Goal: Task Accomplishment & Management: Complete application form

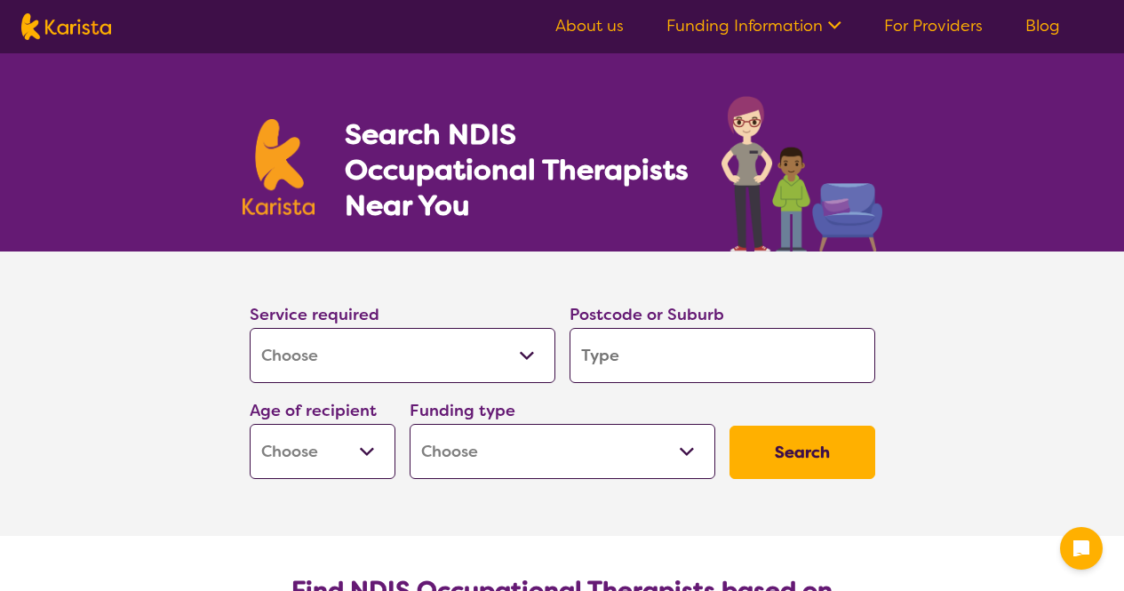
select select "[MEDICAL_DATA]"
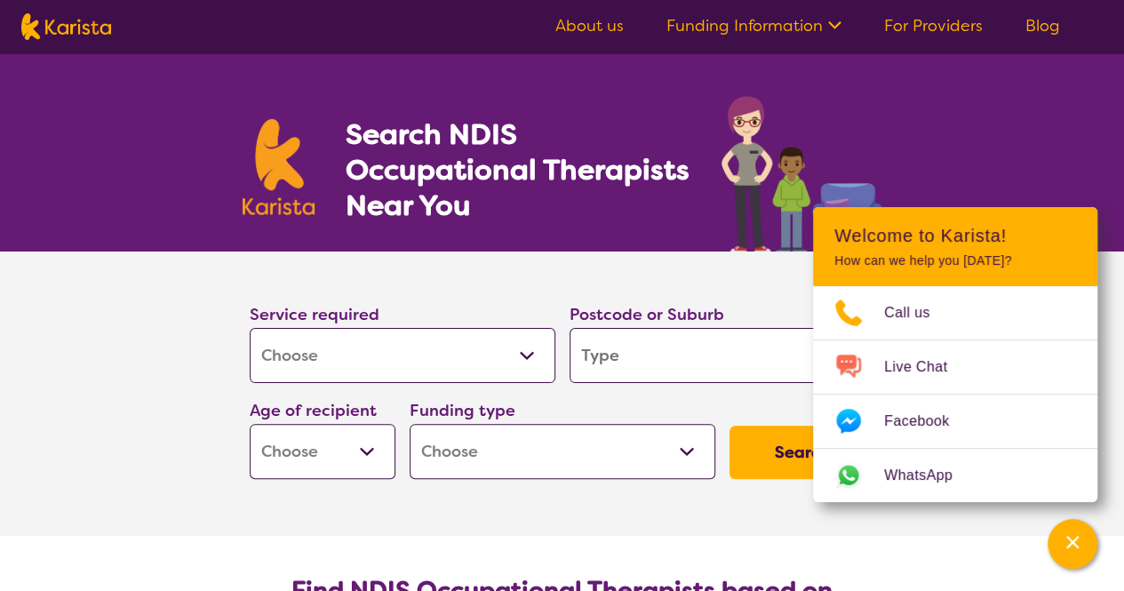
click at [690, 382] on div "Postcode or Suburb" at bounding box center [723, 342] width 320 height 96
click at [694, 364] on input "search" at bounding box center [723, 355] width 306 height 55
type input "4350"
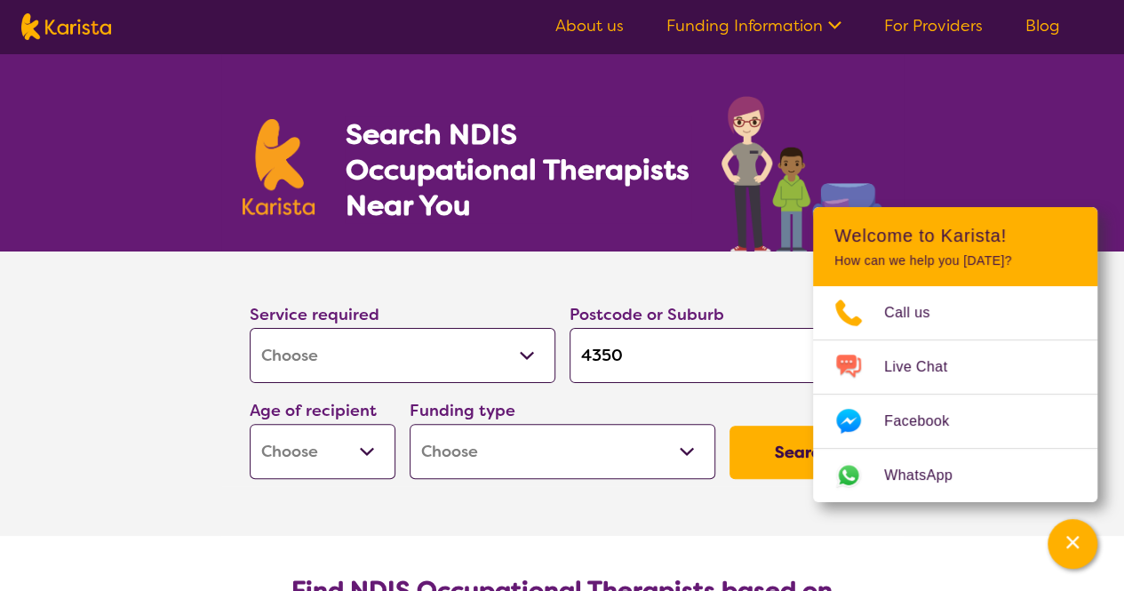
click at [348, 455] on select "Early Childhood - 0 to 9 Child - 10 to 11 Adolescent - 12 to 17 Adult - 18 to 6…" at bounding box center [323, 451] width 146 height 55
select select "EC"
click at [250, 424] on select "Early Childhood - 0 to 9 Child - 10 to 11 Adolescent - 12 to 17 Adult - 18 to 6…" at bounding box center [323, 451] width 146 height 55
select select "EC"
click at [459, 449] on select "Home Care Package (HCP) National Disability Insurance Scheme (NDIS) I don't know" at bounding box center [563, 451] width 306 height 55
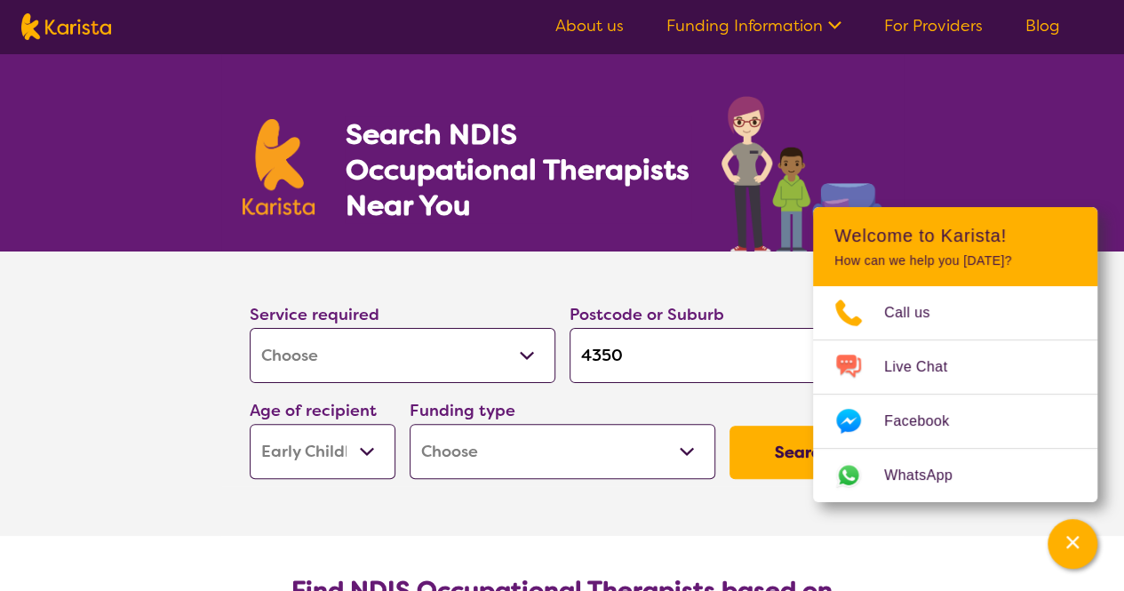
select select "NDIS"
click at [410, 424] on select "Home Care Package (HCP) National Disability Insurance Scheme (NDIS) I don't know" at bounding box center [563, 451] width 306 height 55
select select "NDIS"
click at [1047, 180] on div "Search NDIS Occupational Therapists Near You" at bounding box center [562, 152] width 1124 height 198
click at [665, 495] on section "Service required Allied Health Assistant Assessment ([MEDICAL_DATA] or [MEDICAL…" at bounding box center [562, 393] width 711 height 284
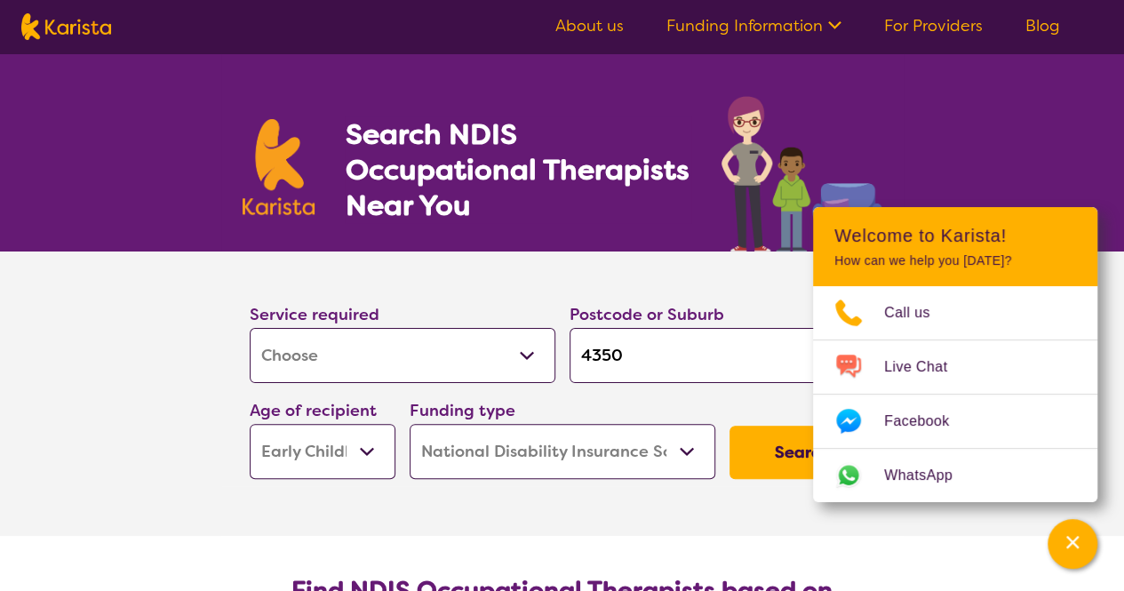
click at [784, 463] on button "Search" at bounding box center [803, 452] width 146 height 53
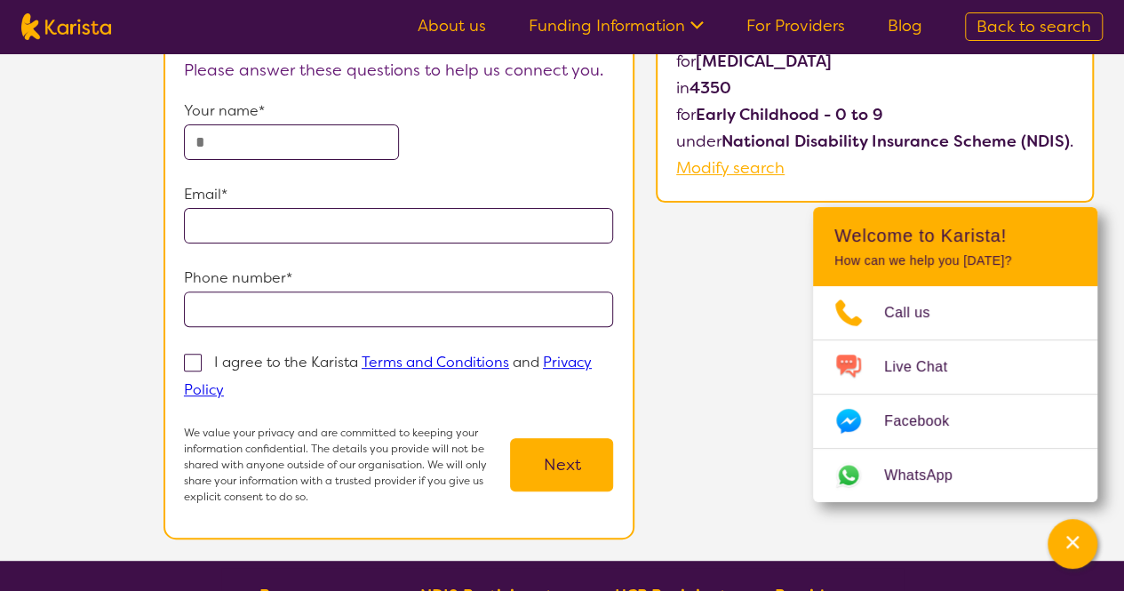
scroll to position [181, 0]
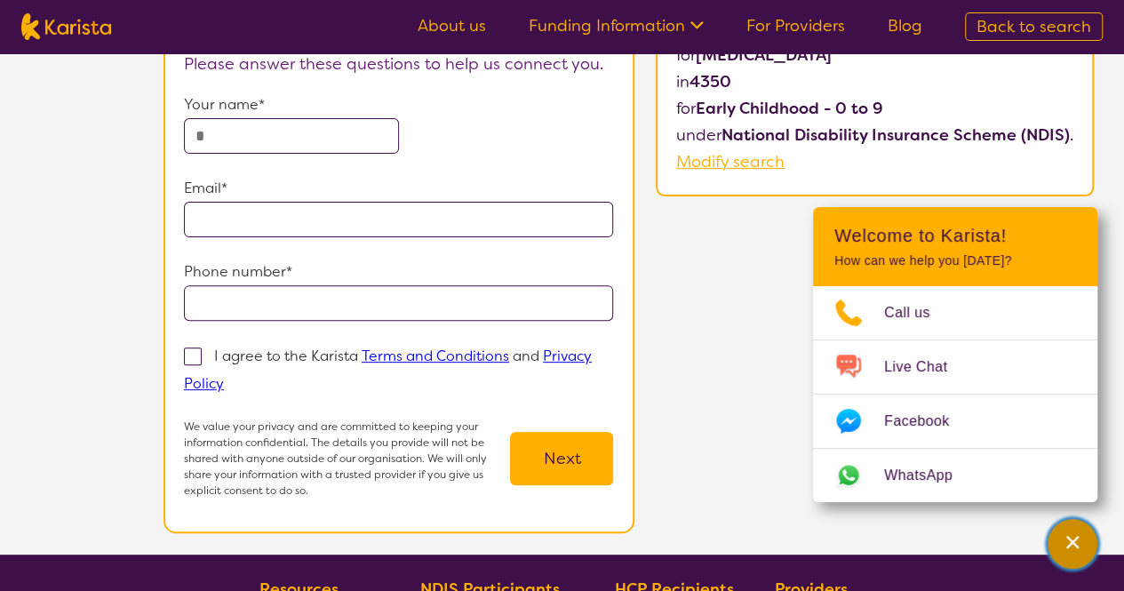
click at [1077, 543] on icon "Channel Menu" at bounding box center [1073, 542] width 18 height 18
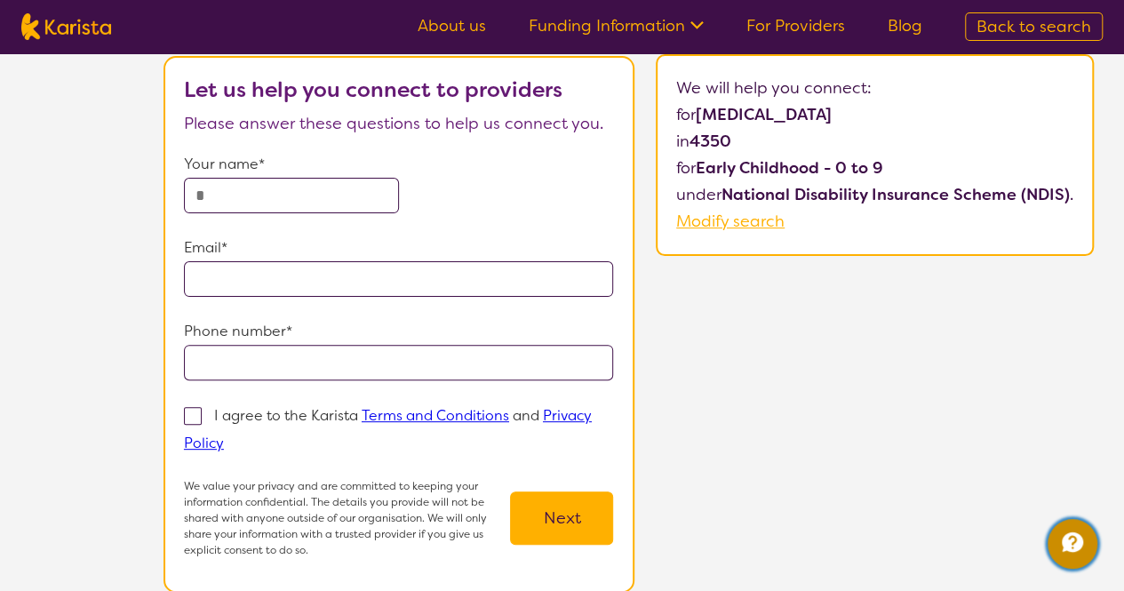
scroll to position [123, 0]
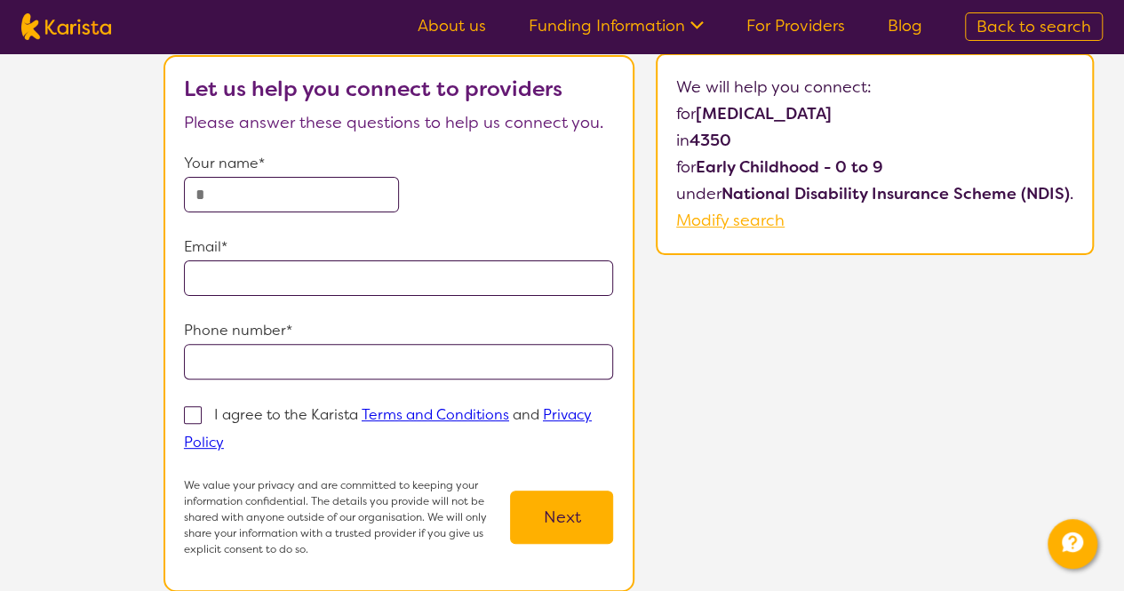
click at [315, 203] on input "text" at bounding box center [291, 195] width 215 height 36
type input "**********"
click at [333, 348] on input "**********" at bounding box center [399, 362] width 430 height 36
type input "**********"
click at [190, 419] on span at bounding box center [193, 415] width 18 height 18
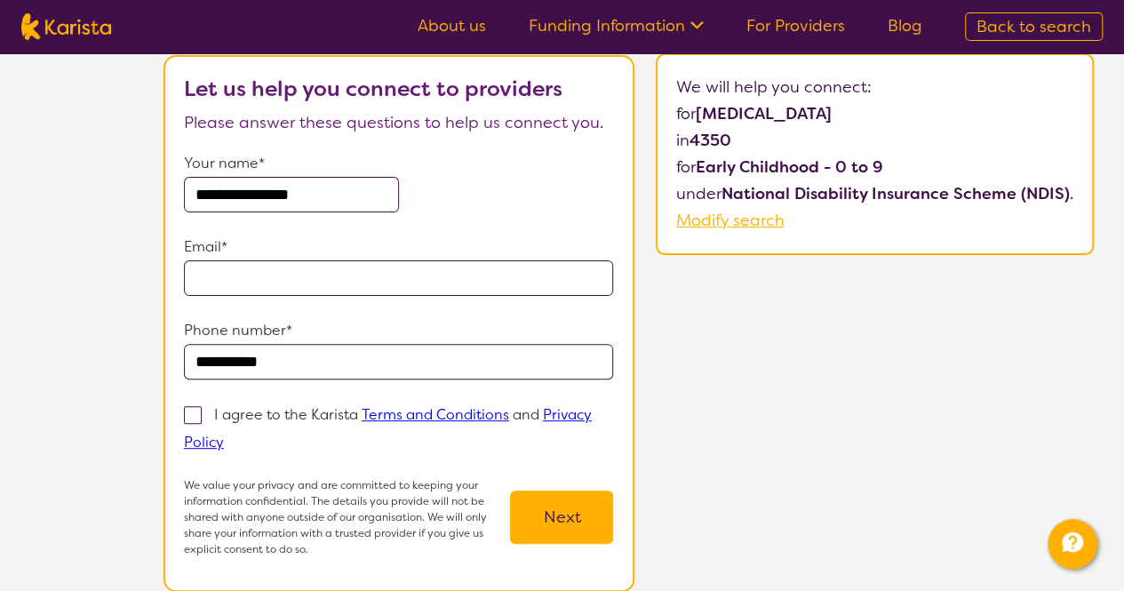
click at [224, 435] on input "I agree to the Karista Terms and Conditions and Privacy Policy" at bounding box center [230, 441] width 12 height 12
checkbox input "true"
click at [261, 293] on input "email" at bounding box center [399, 278] width 430 height 36
type input "**********"
click at [570, 523] on button "Next" at bounding box center [561, 517] width 103 height 53
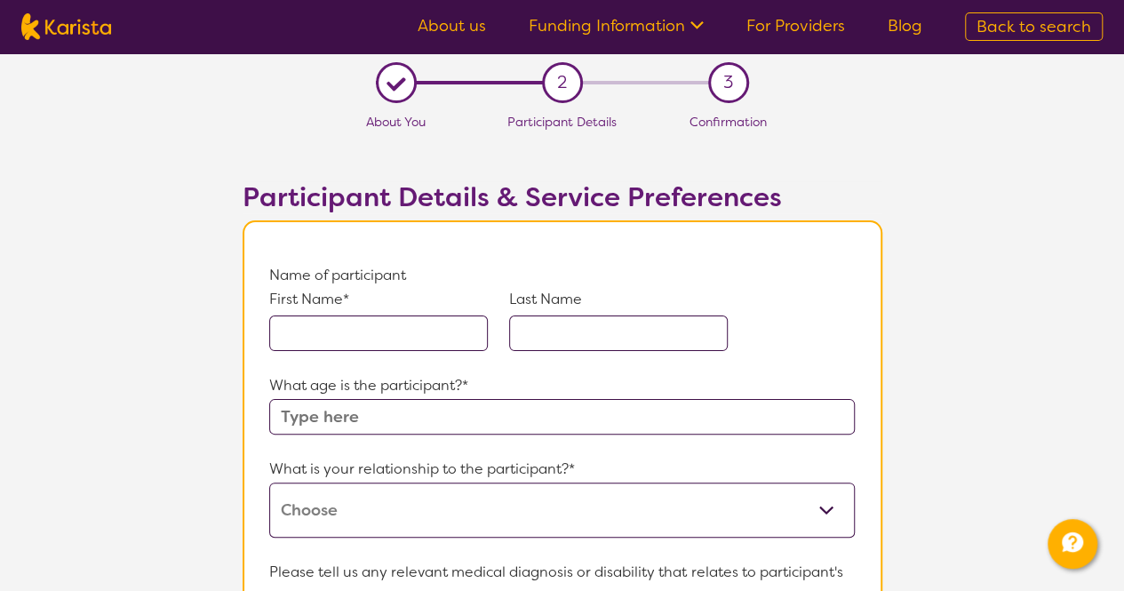
click at [403, 337] on input "text" at bounding box center [378, 333] width 219 height 36
type input "a"
type input "levi"
click at [544, 346] on input "text" at bounding box center [618, 333] width 219 height 36
type input "shah"
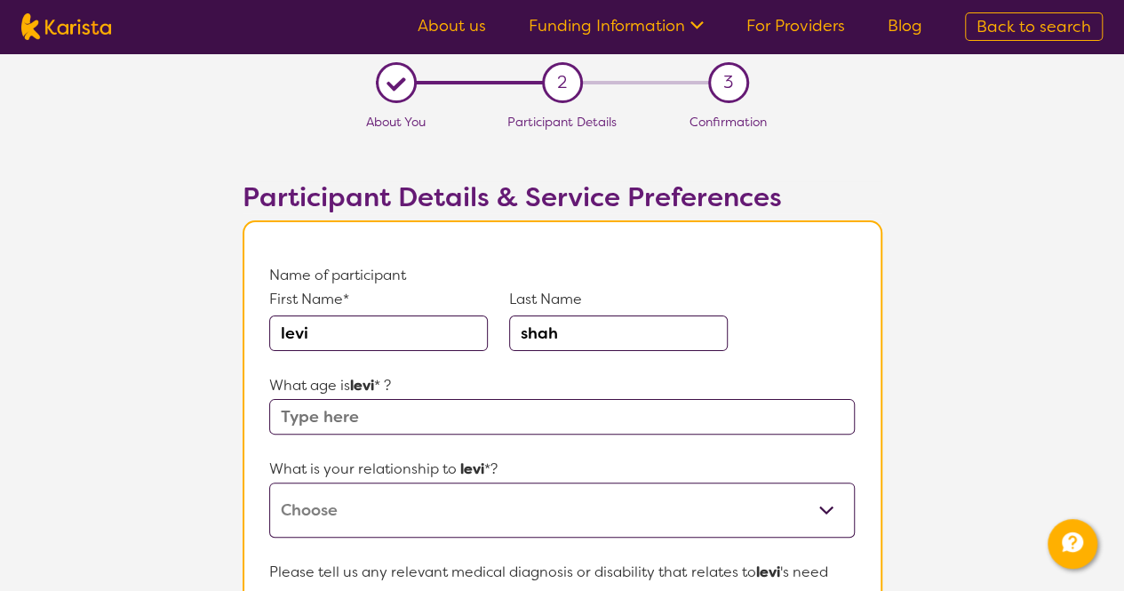
click at [443, 411] on input "text" at bounding box center [561, 417] width 585 height 36
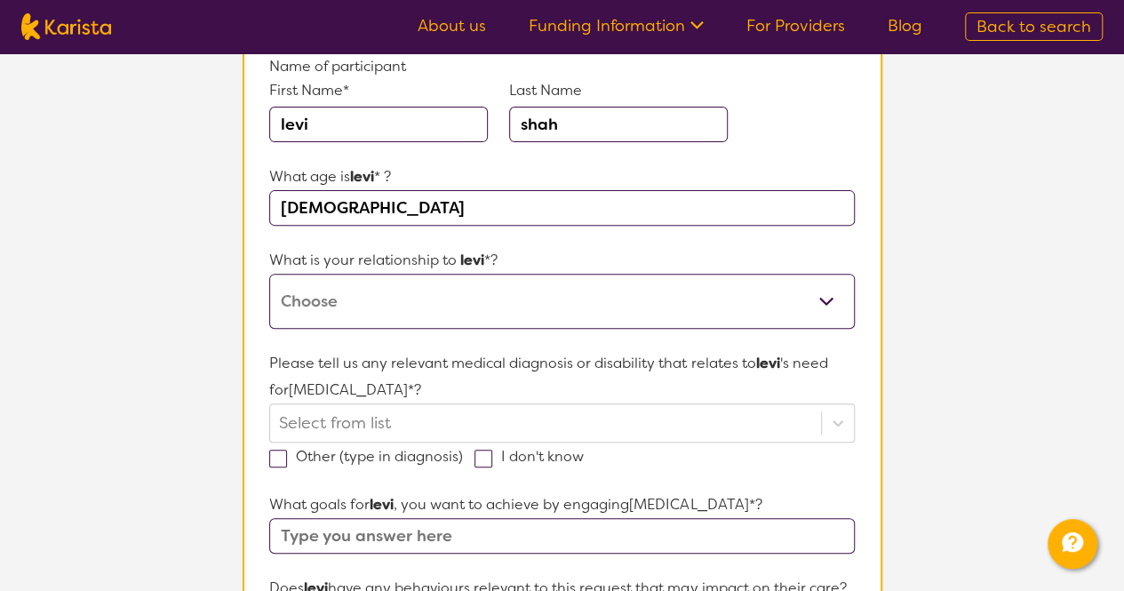
scroll to position [223, 0]
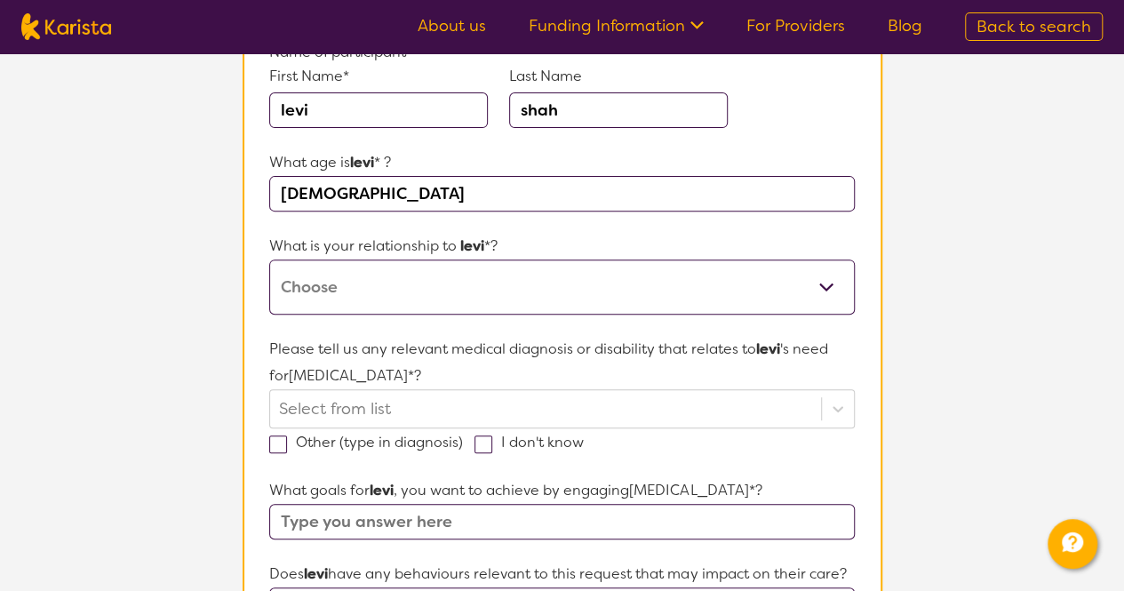
type input "[DEMOGRAPHIC_DATA]"
click at [465, 287] on select "This request is for myself I am their parent I am their child I am their spouse…" at bounding box center [561, 286] width 585 height 55
click at [269, 259] on select "This request is for myself I am their parent I am their child I am their spouse…" at bounding box center [561, 286] width 585 height 55
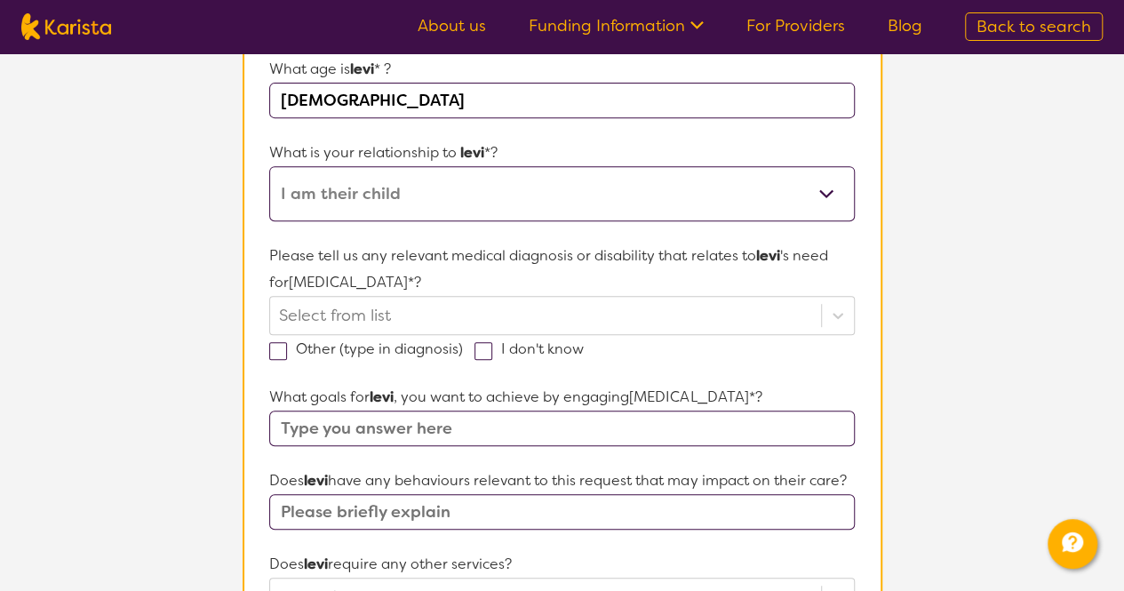
scroll to position [321, 0]
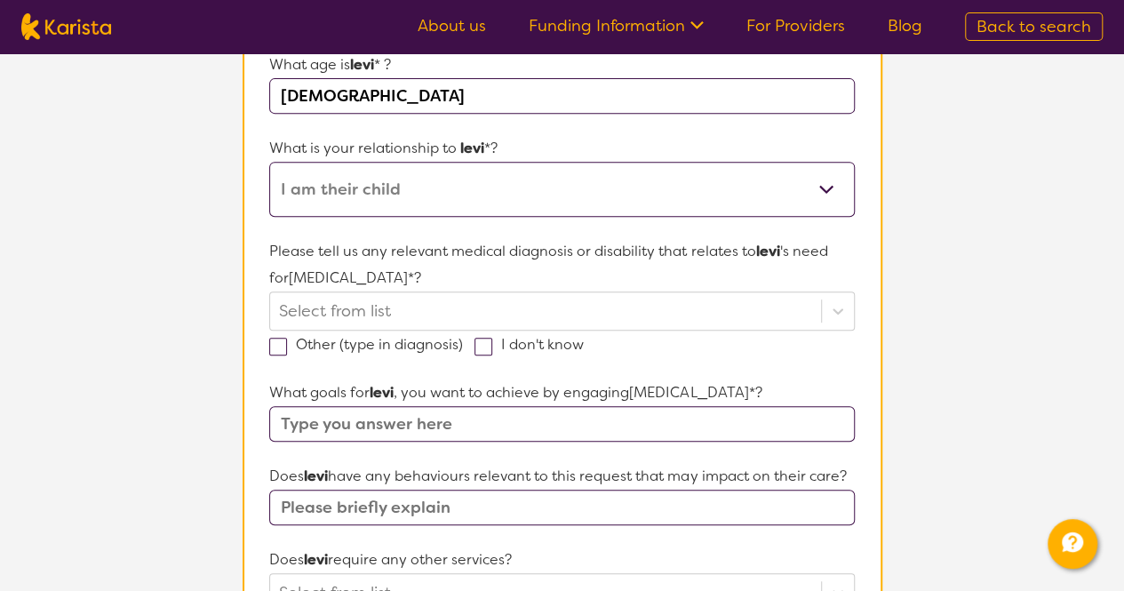
click at [401, 192] on select "This request is for myself I am their parent I am their child I am their spouse…" at bounding box center [561, 189] width 585 height 55
select select "I am their parent"
click at [269, 162] on select "This request is for myself I am their parent I am their child I am their spouse…" at bounding box center [561, 189] width 585 height 55
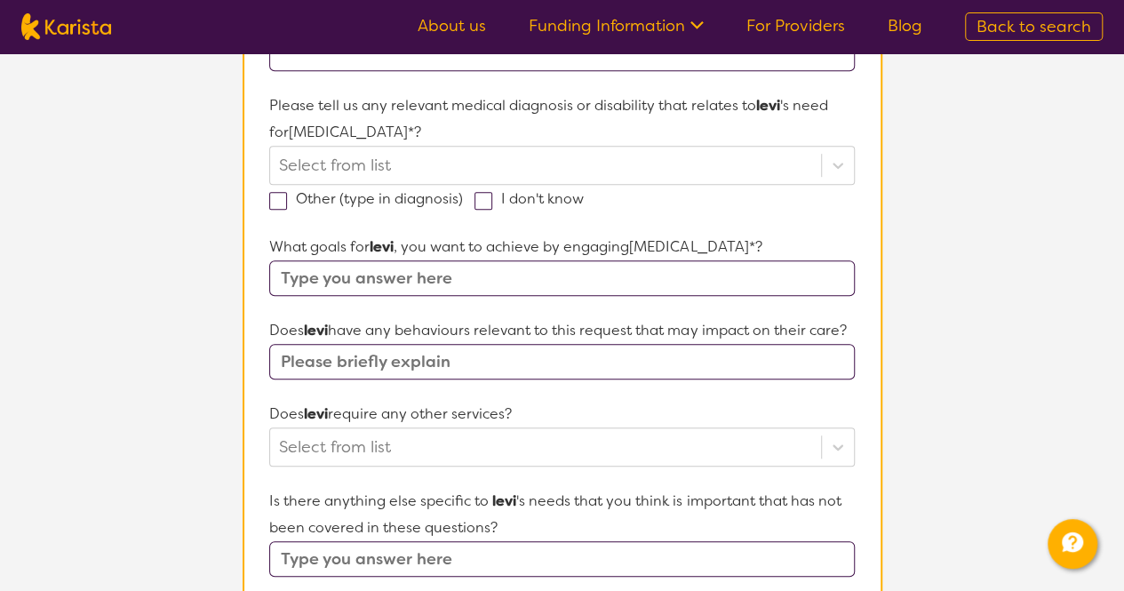
scroll to position [473, 0]
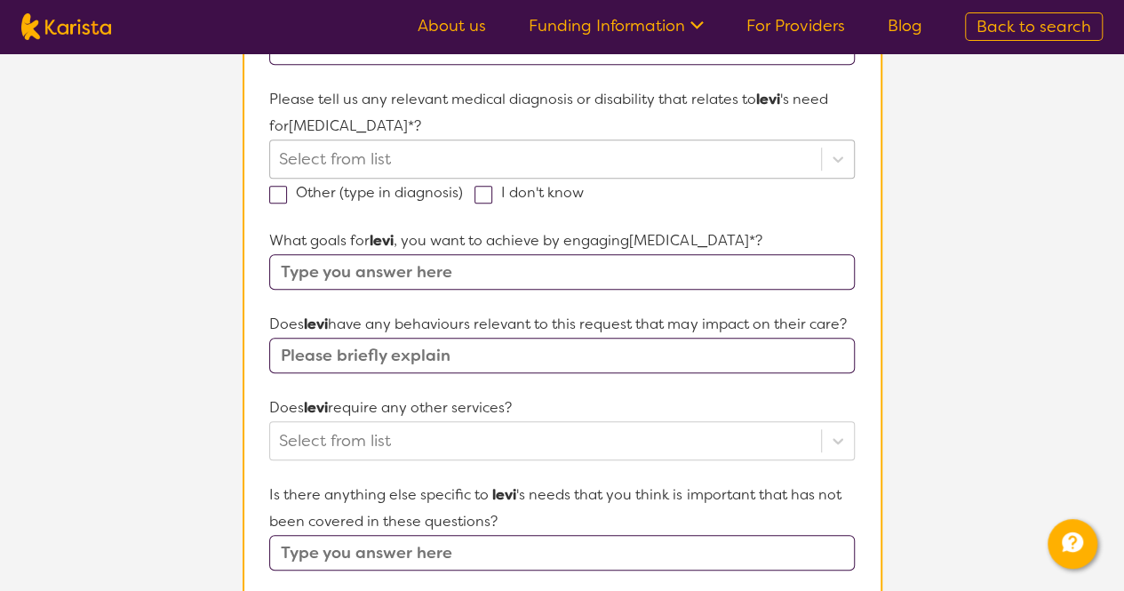
click at [482, 158] on div at bounding box center [545, 159] width 532 height 30
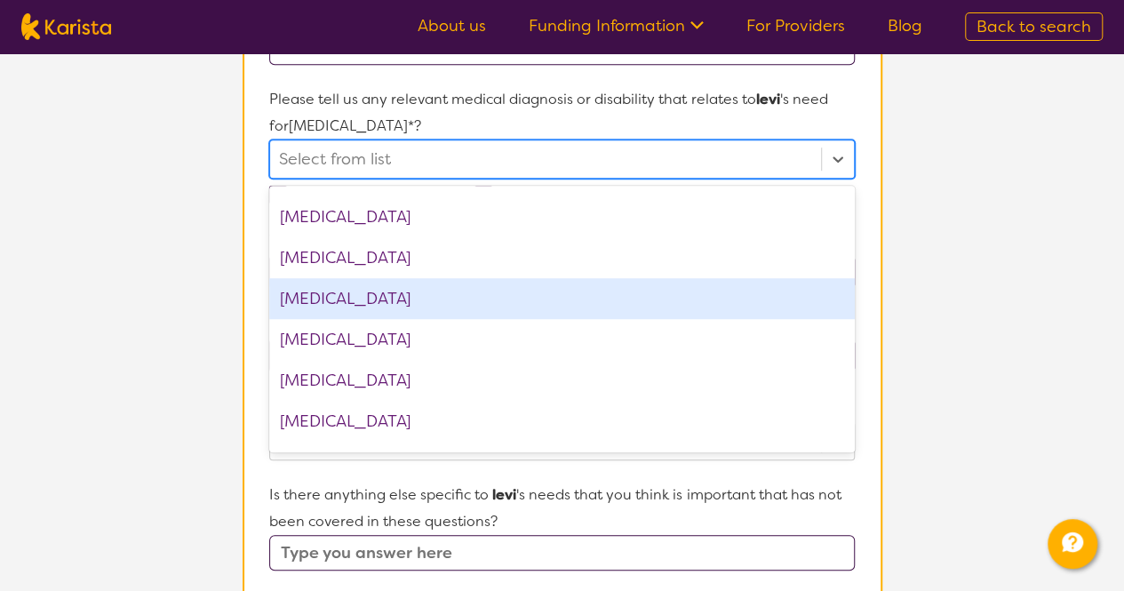
scroll to position [949, 0]
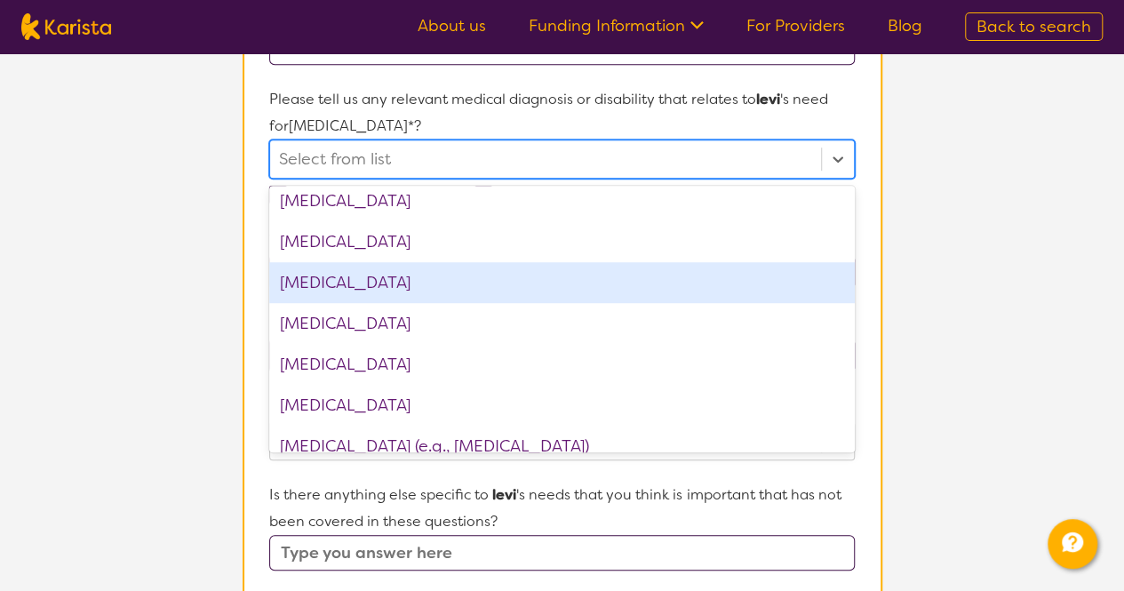
click at [370, 290] on div "[MEDICAL_DATA]" at bounding box center [561, 282] width 585 height 41
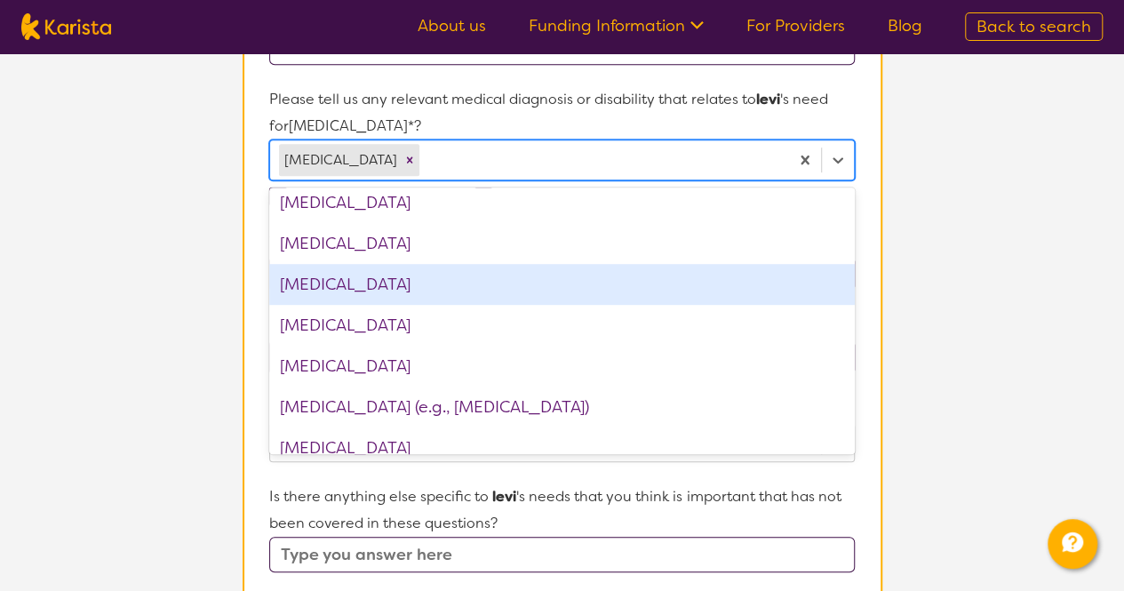
click at [233, 292] on section "Participant Details & Service Preferences Name of participant First Name* [PERS…" at bounding box center [562, 394] width 682 height 1456
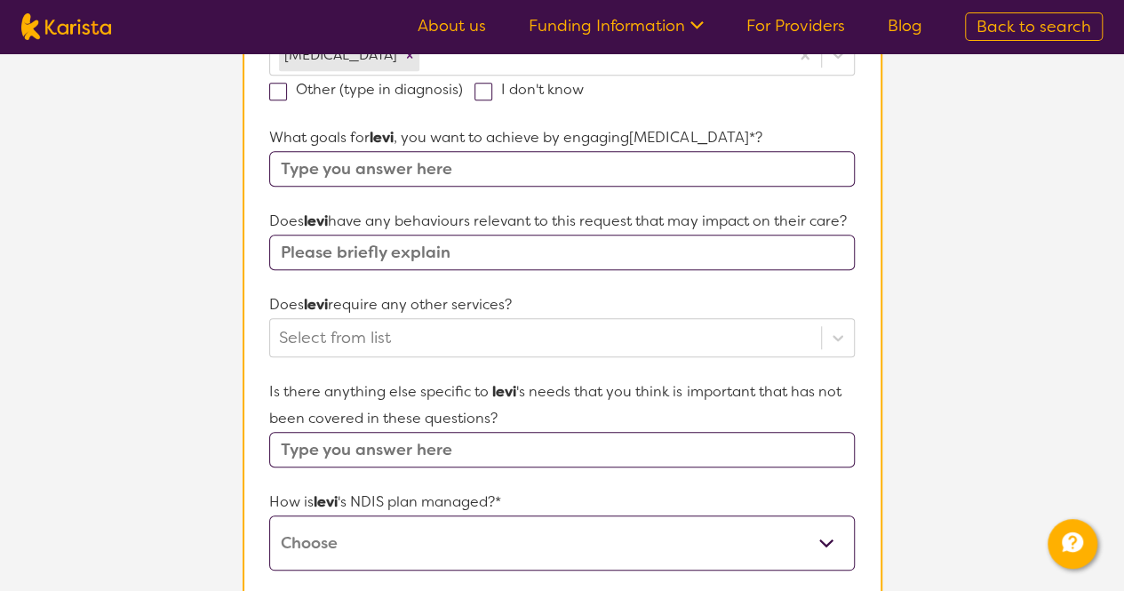
scroll to position [578, 0]
click at [499, 165] on input "text" at bounding box center [561, 168] width 585 height 36
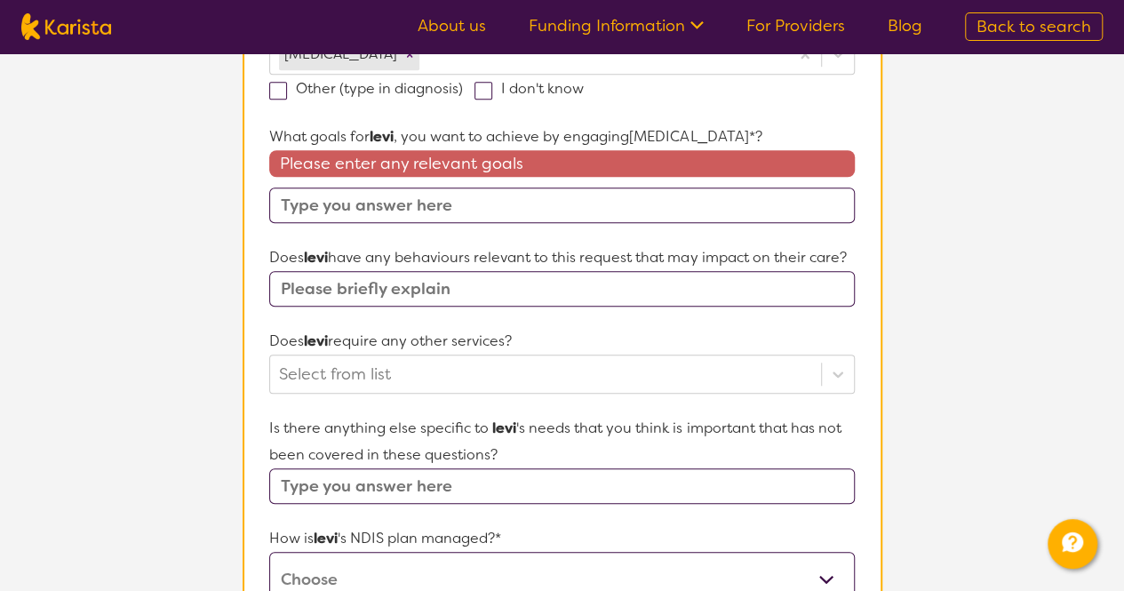
click at [447, 296] on input "text" at bounding box center [561, 289] width 585 height 36
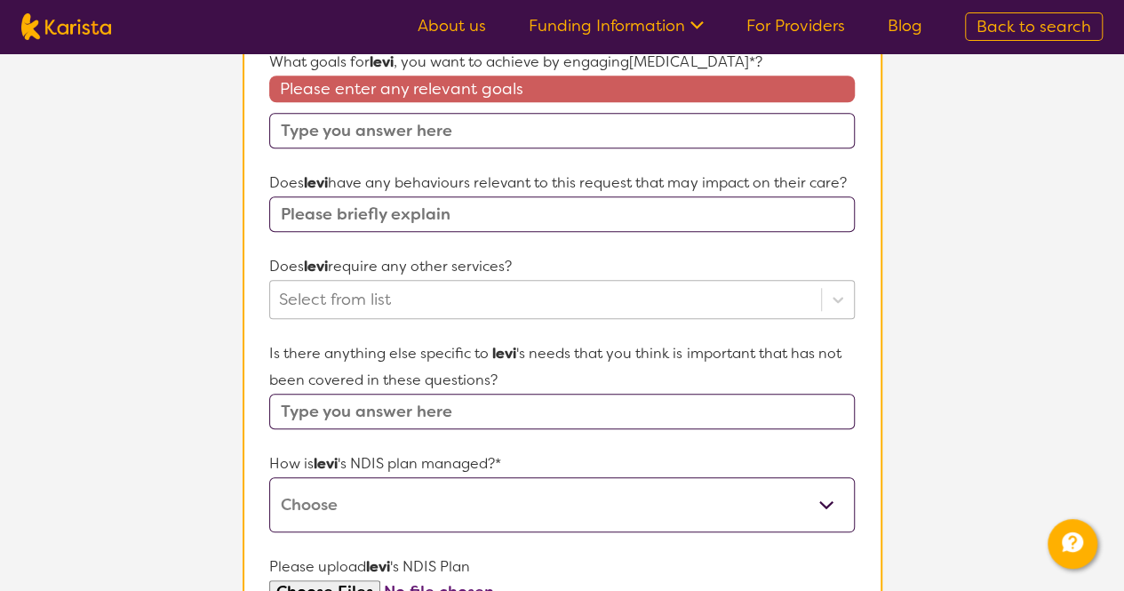
click at [452, 319] on div "Select from list" at bounding box center [561, 299] width 585 height 39
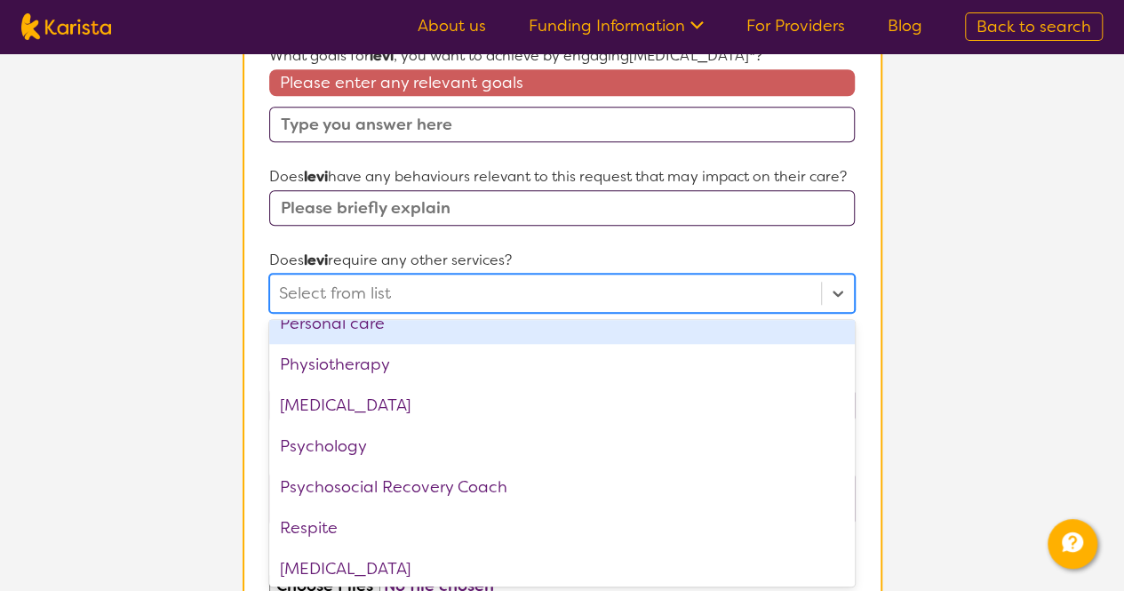
scroll to position [516, 0]
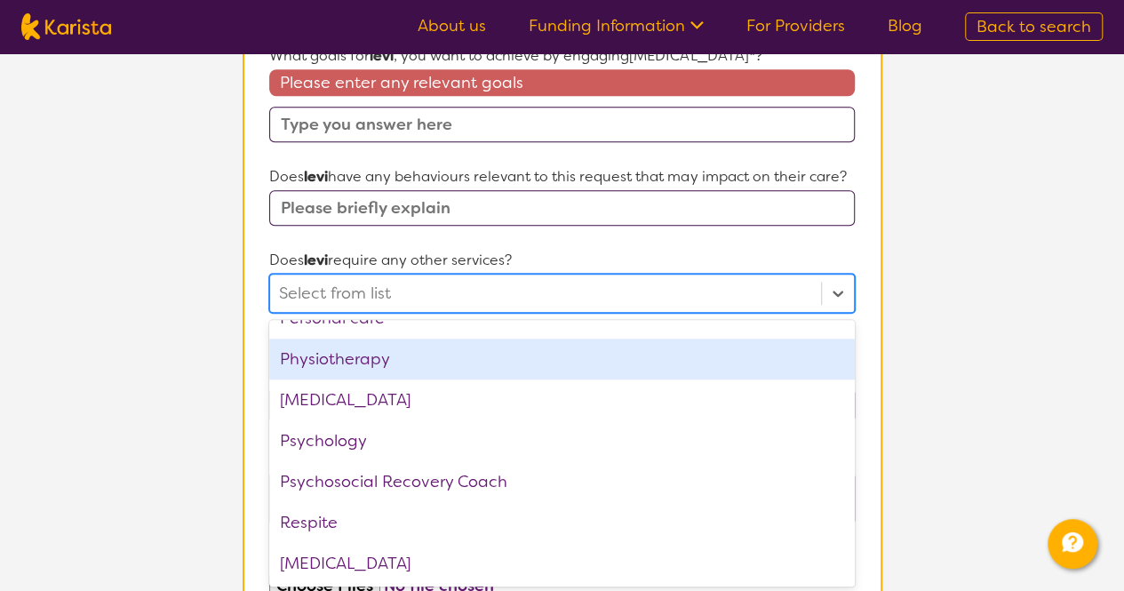
click at [412, 356] on div "Physiotherapy" at bounding box center [561, 359] width 585 height 41
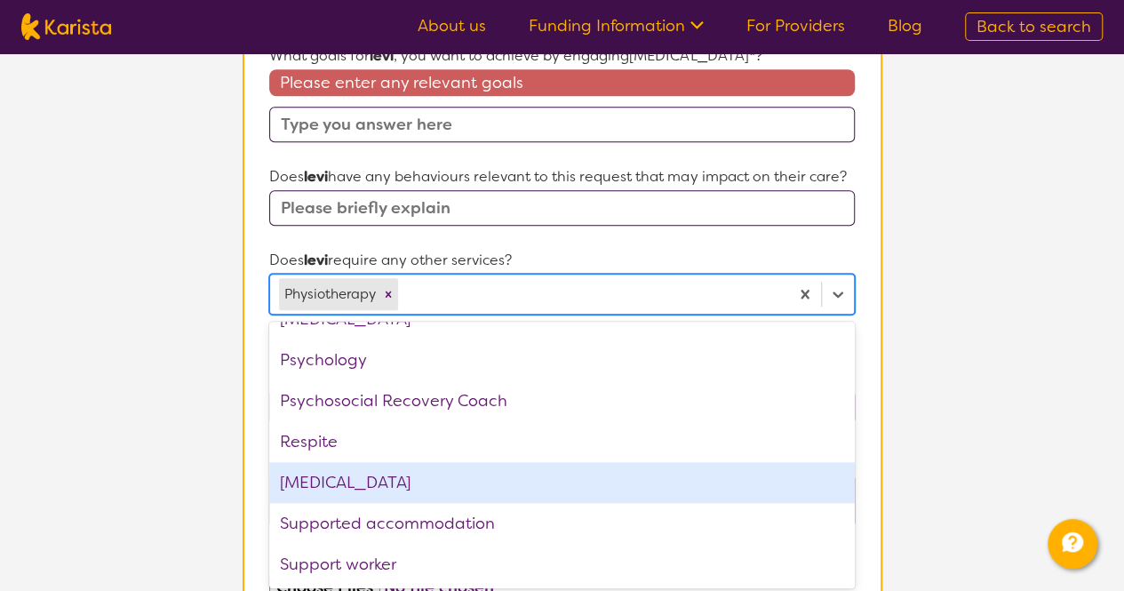
click at [350, 464] on div "[MEDICAL_DATA]" at bounding box center [561, 482] width 585 height 41
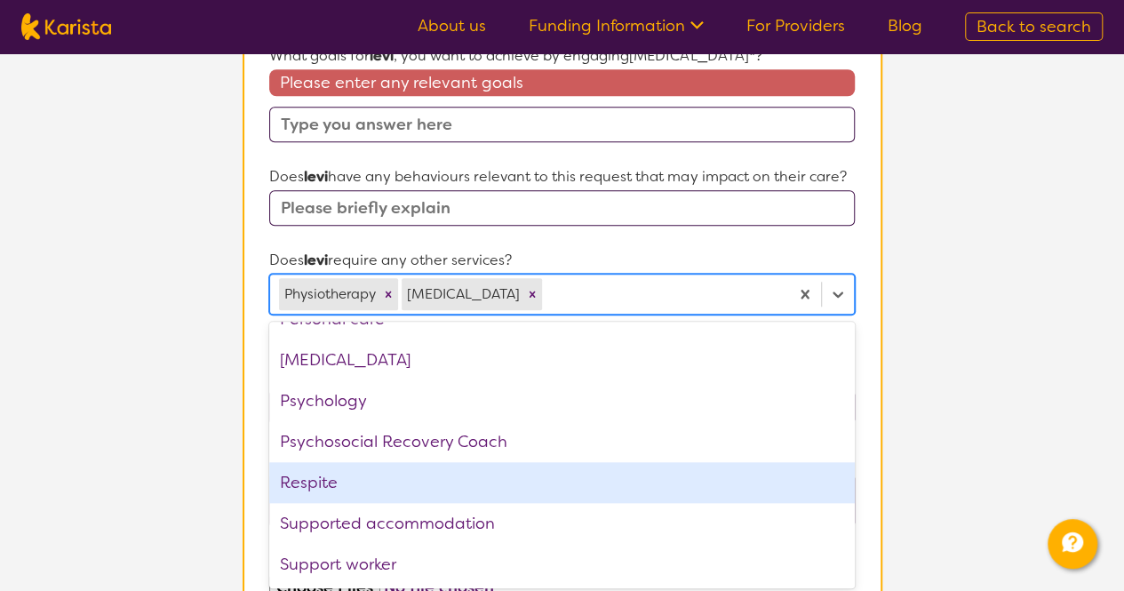
scroll to position [517, 0]
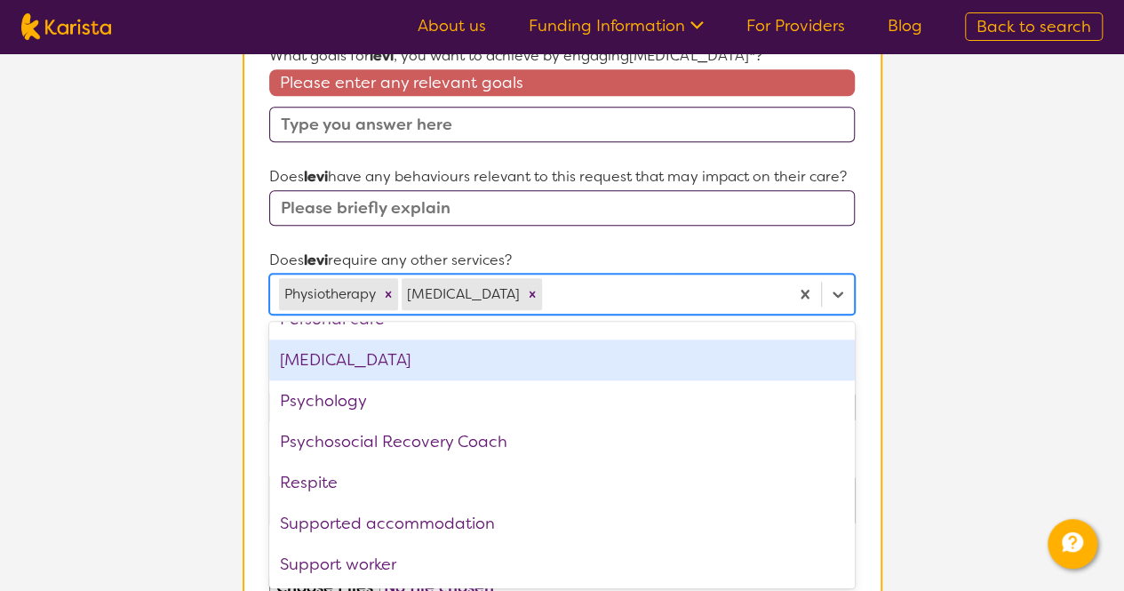
click at [881, 243] on section "Name of participant First Name* [PERSON_NAME] Last Name [PERSON_NAME] What age …" at bounding box center [563, 236] width 640 height 1350
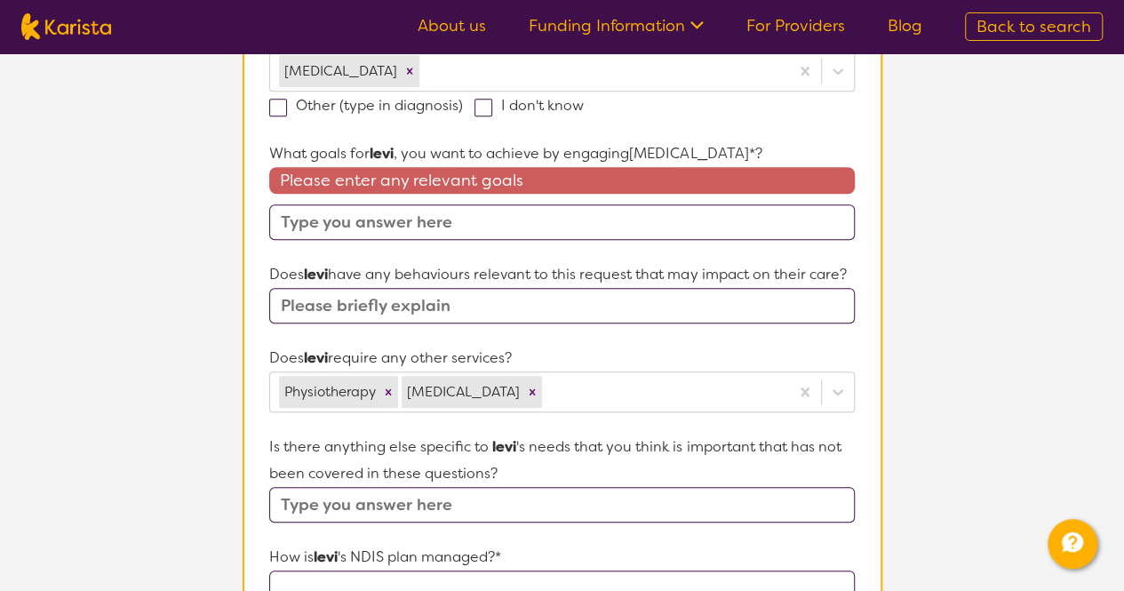
scroll to position [558, 0]
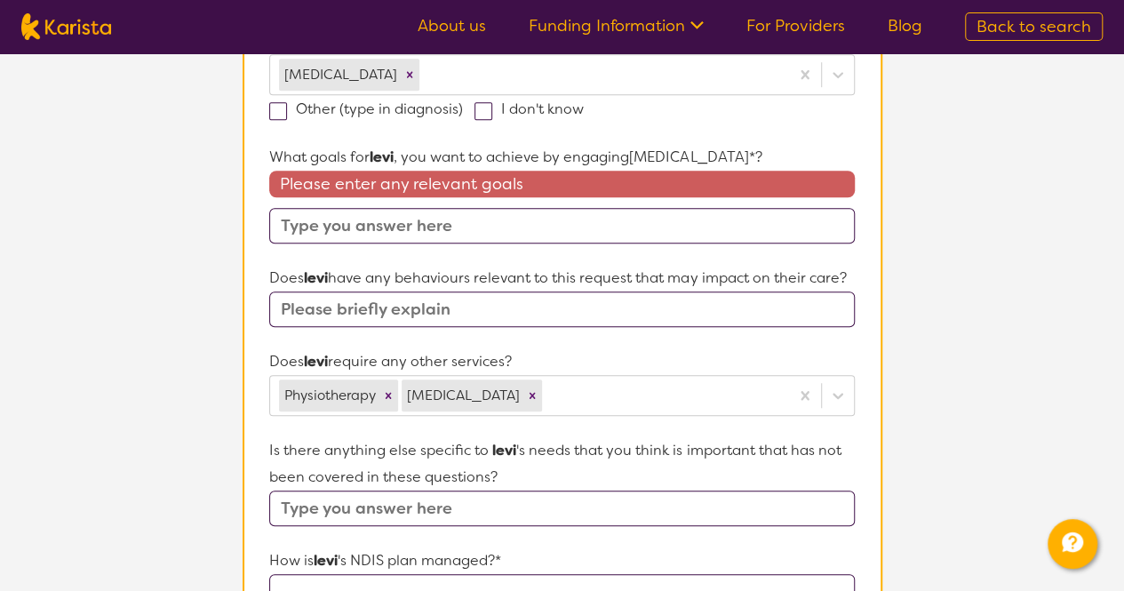
click at [389, 230] on input "text" at bounding box center [561, 226] width 585 height 36
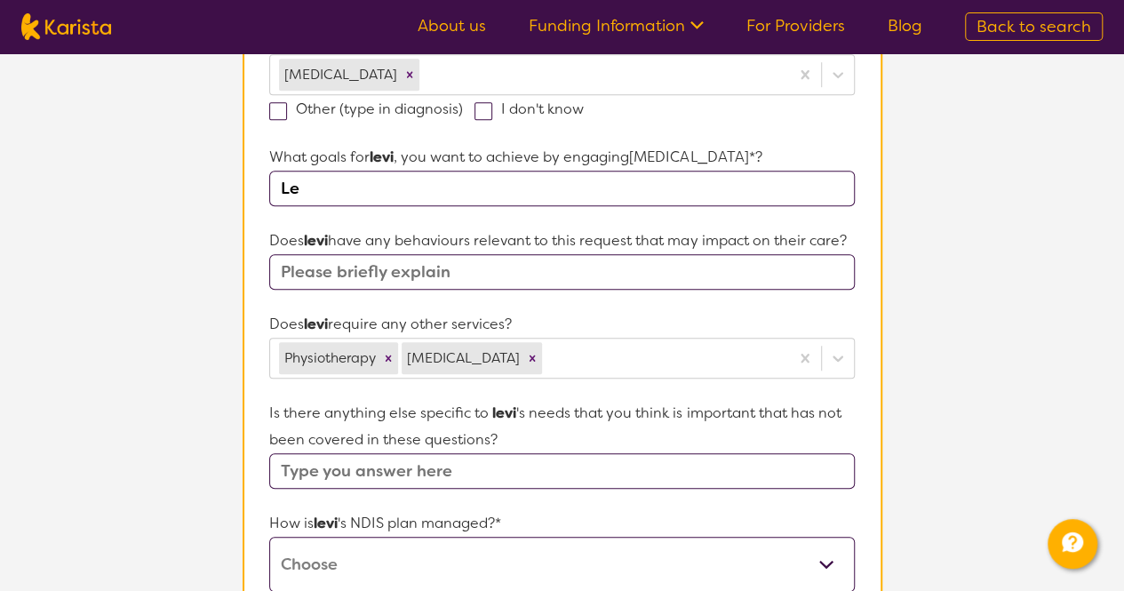
type input "L"
type input "sensory help and toileting"
click at [505, 283] on input "text" at bounding box center [561, 272] width 585 height 36
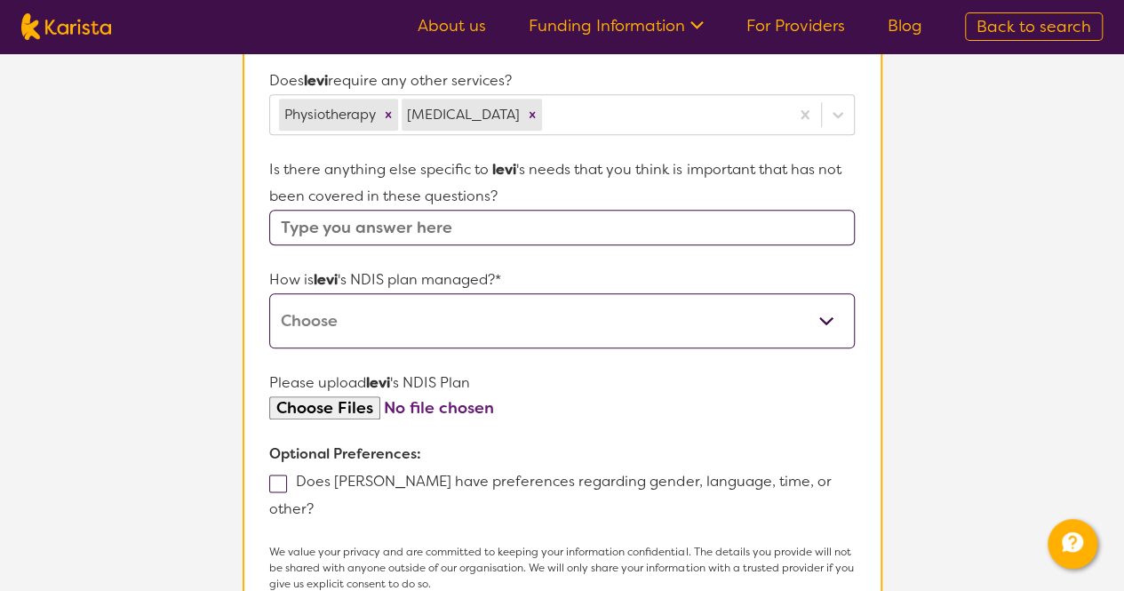
scroll to position [803, 0]
click at [537, 227] on input "text" at bounding box center [561, 226] width 585 height 36
type input "none"
click at [435, 312] on select "Self-managed NDIS plan Managed by a registered plan management provider (not th…" at bounding box center [561, 318] width 585 height 55
select select "Plan Managed"
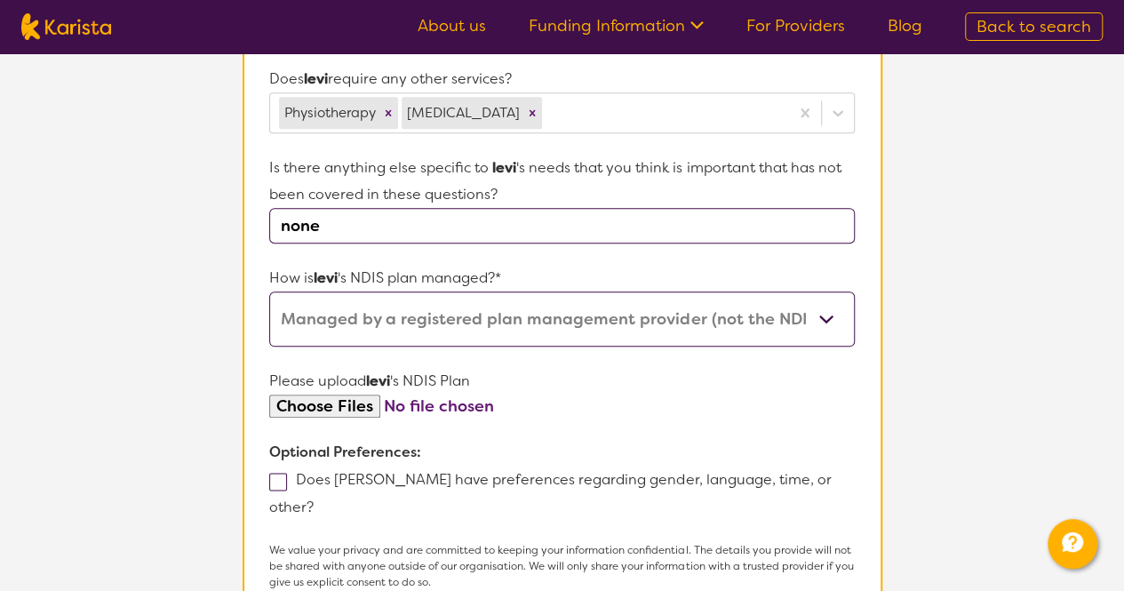
click at [269, 291] on select "Self-managed NDIS plan Managed by a registered plan management provider (not th…" at bounding box center [561, 318] width 585 height 55
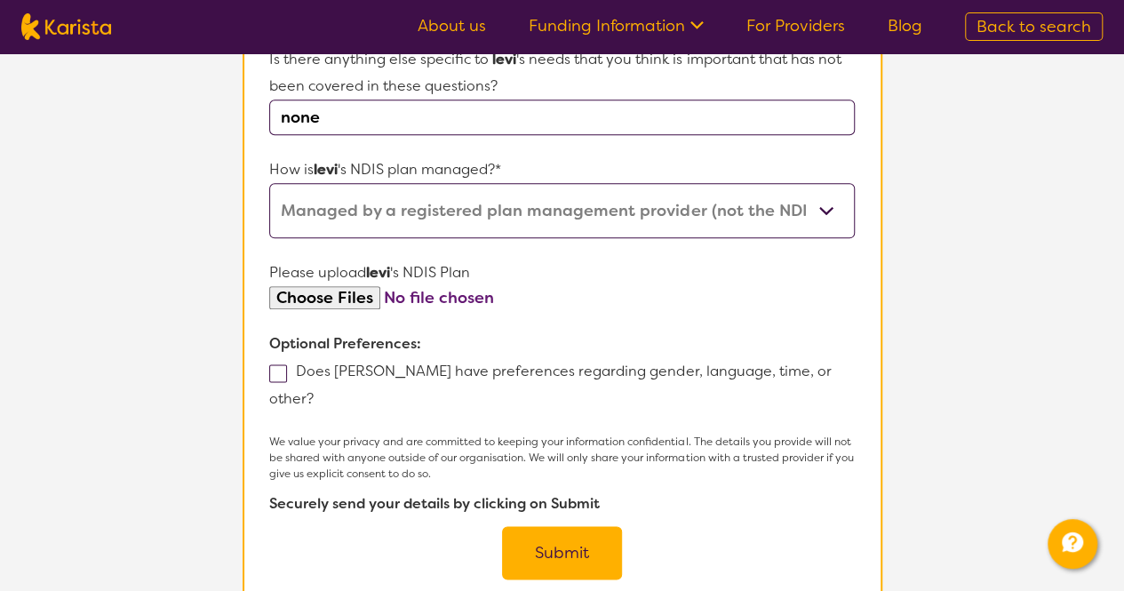
scroll to position [919, 0]
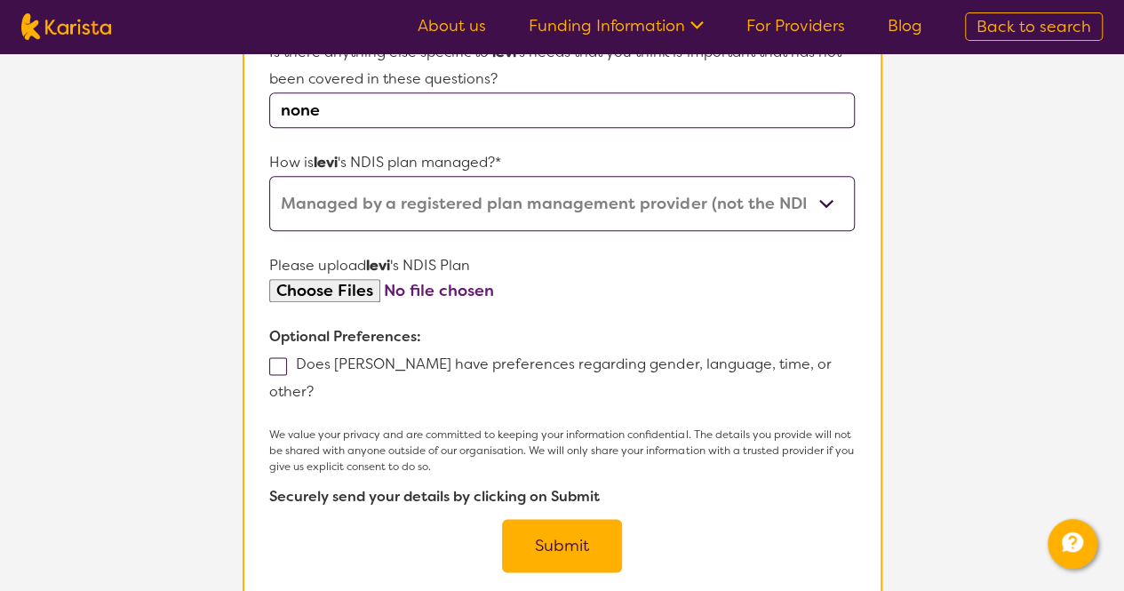
click at [331, 285] on input "file" at bounding box center [561, 291] width 585 height 24
type input "C:\fakepath\L Shah NDIS Plan [DATE].pdf"
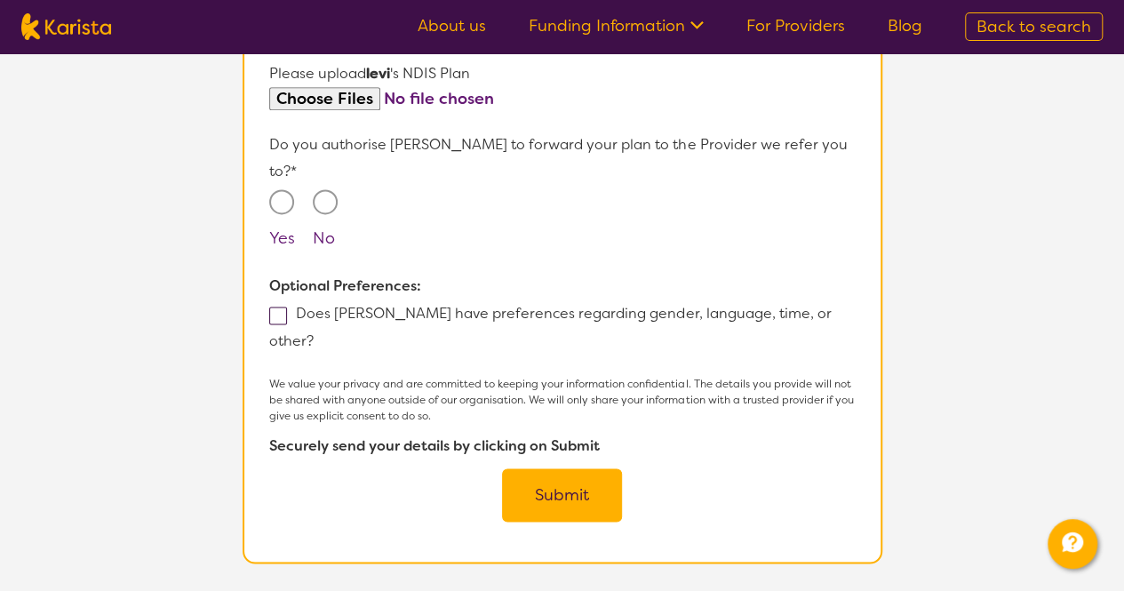
scroll to position [1118, 0]
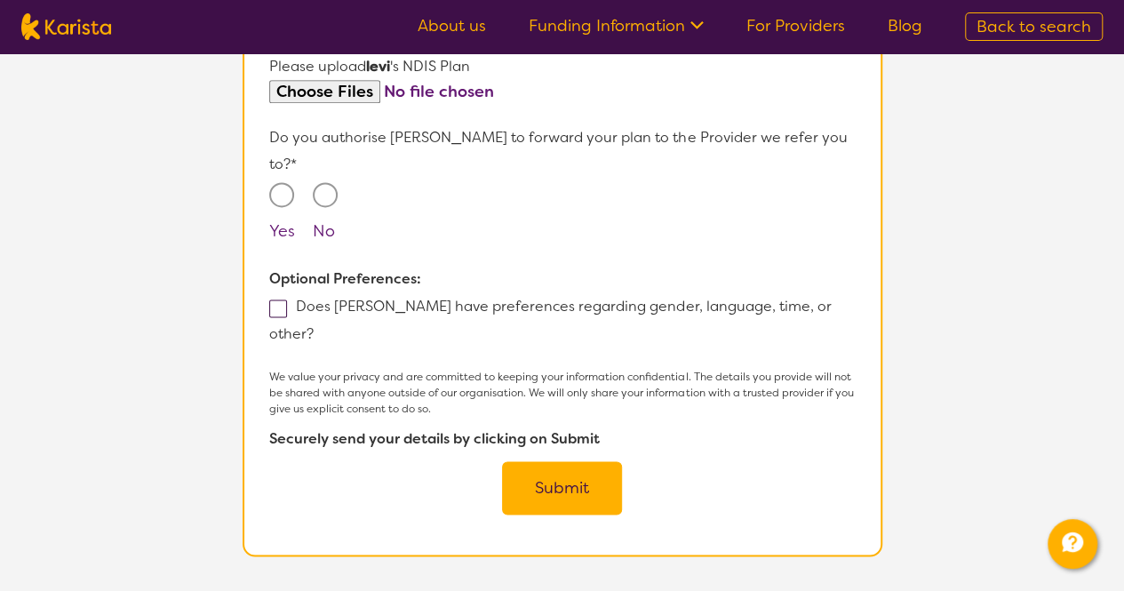
click at [334, 182] on input "No" at bounding box center [325, 194] width 25 height 25
radio input "true"
click at [294, 297] on label "Does [PERSON_NAME] have preferences regarding gender, language, time, or other?" at bounding box center [550, 320] width 562 height 46
click at [314, 327] on input "Does [PERSON_NAME] have preferences regarding gender, language, time, or other?" at bounding box center [320, 333] width 12 height 12
checkbox input "true"
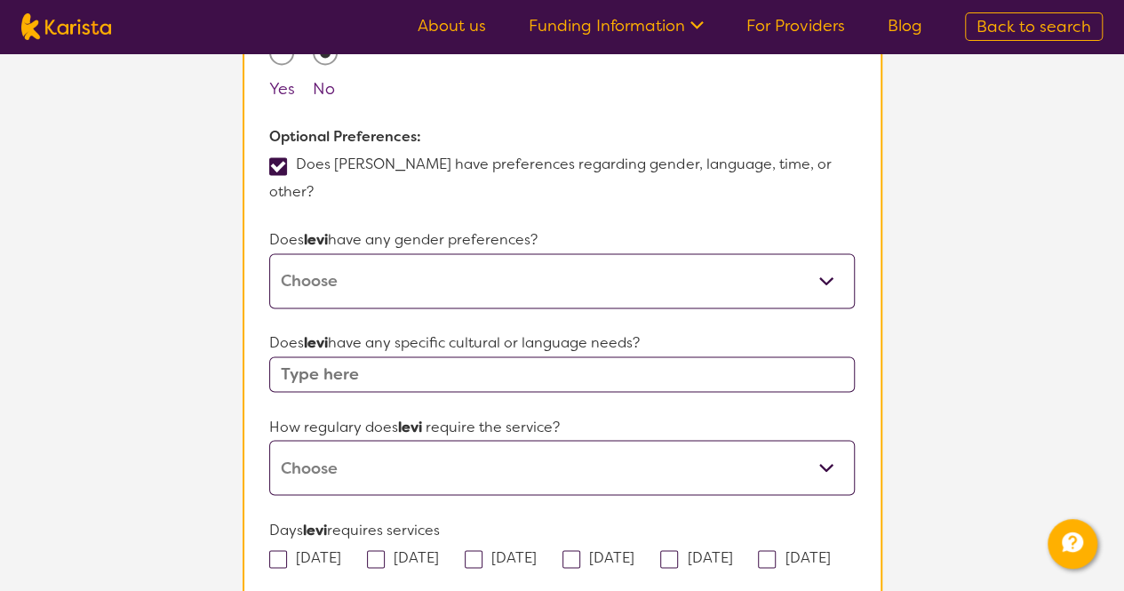
scroll to position [1257, 0]
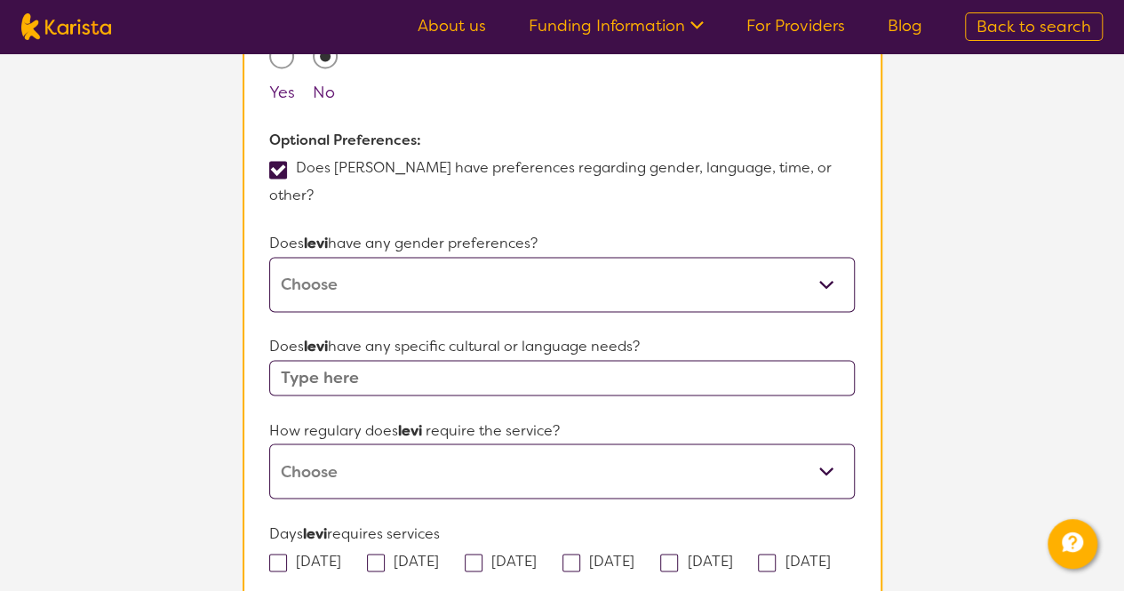
click at [355, 257] on select "[DEMOGRAPHIC_DATA] [DEMOGRAPHIC_DATA] Other No Preference" at bounding box center [561, 284] width 585 height 55
select select "No preference"
click at [269, 257] on select "[DEMOGRAPHIC_DATA] [DEMOGRAPHIC_DATA] Other No Preference" at bounding box center [561, 284] width 585 height 55
click at [380, 360] on input "text" at bounding box center [561, 378] width 585 height 36
click at [414, 443] on select "Daily Twice a week Weekly Every fortnight Monthly Other" at bounding box center [561, 470] width 585 height 55
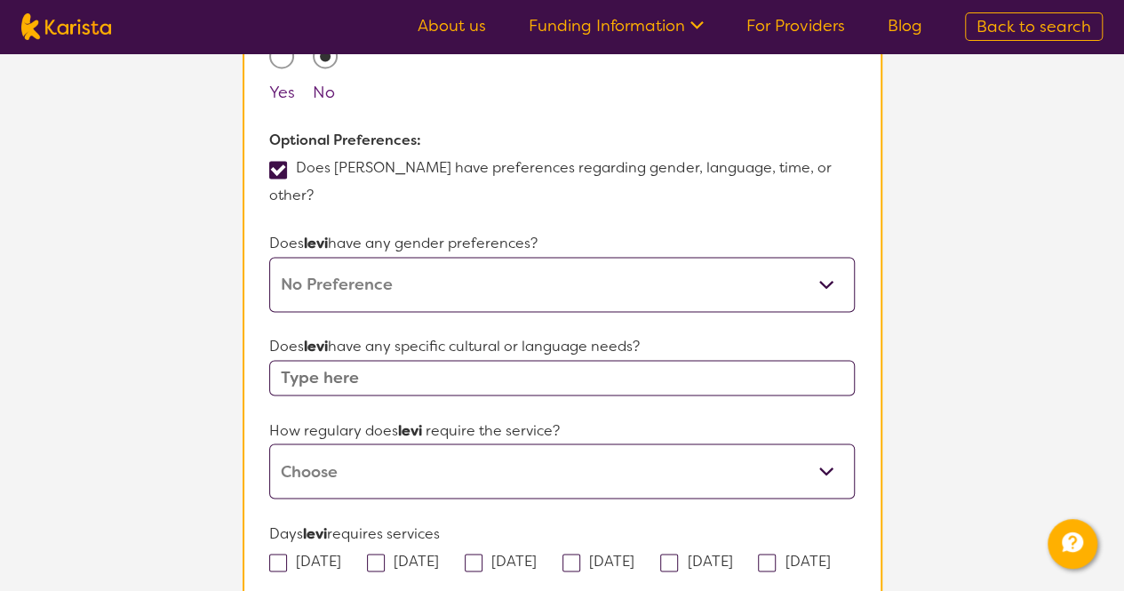
click at [452, 443] on select "Daily Twice a week Weekly Every fortnight Monthly Other" at bounding box center [561, 470] width 585 height 55
select select "Weekly"
click at [269, 443] on select "Daily Twice a week Weekly Every fortnight Monthly Other" at bounding box center [561, 470] width 585 height 55
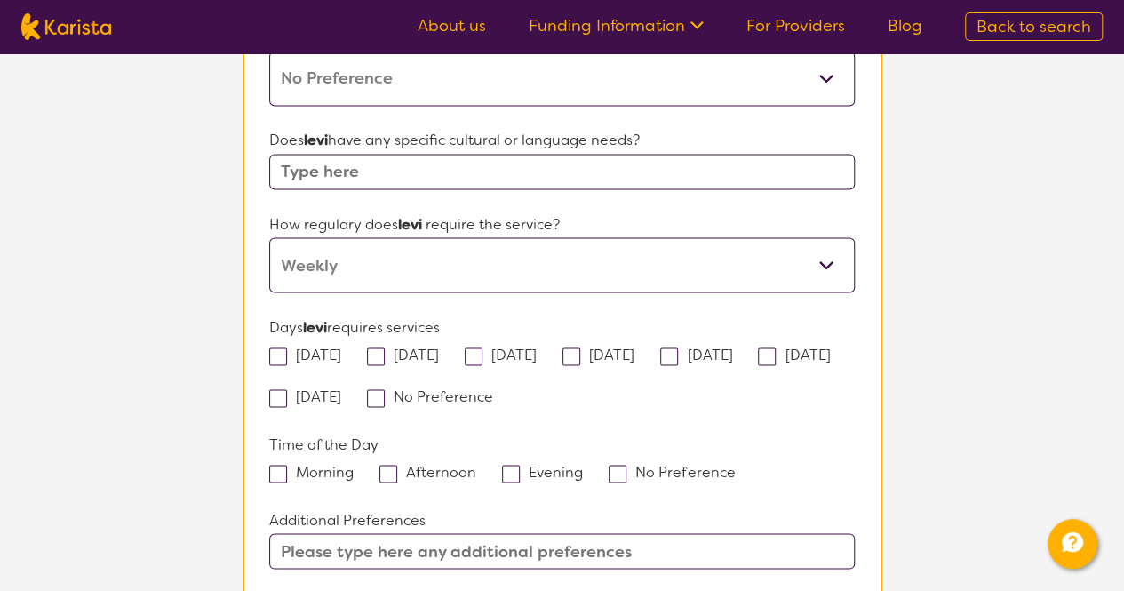
scroll to position [1475, 0]
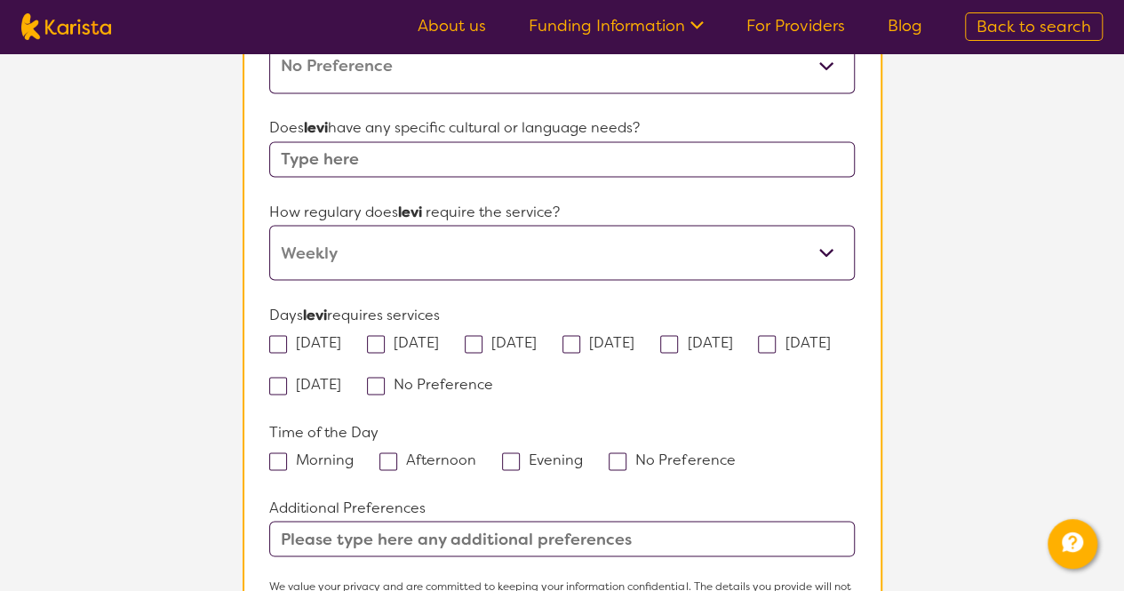
click at [386, 452] on span at bounding box center [388, 461] width 18 height 18
click at [476, 452] on input "Afternoon" at bounding box center [482, 458] width 12 height 12
checkbox input "true"
click at [483, 335] on span at bounding box center [474, 344] width 18 height 18
click at [537, 335] on input "[DATE]" at bounding box center [543, 341] width 12 height 12
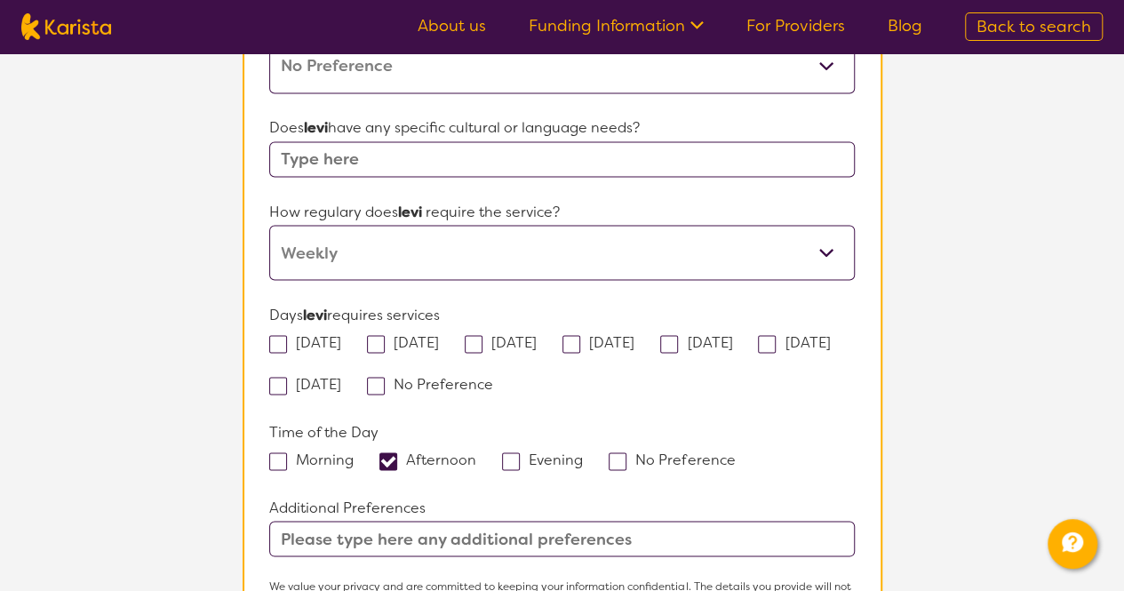
checkbox input "true"
click at [385, 377] on span at bounding box center [376, 386] width 18 height 18
click at [493, 377] on input "No Preference" at bounding box center [499, 383] width 12 height 12
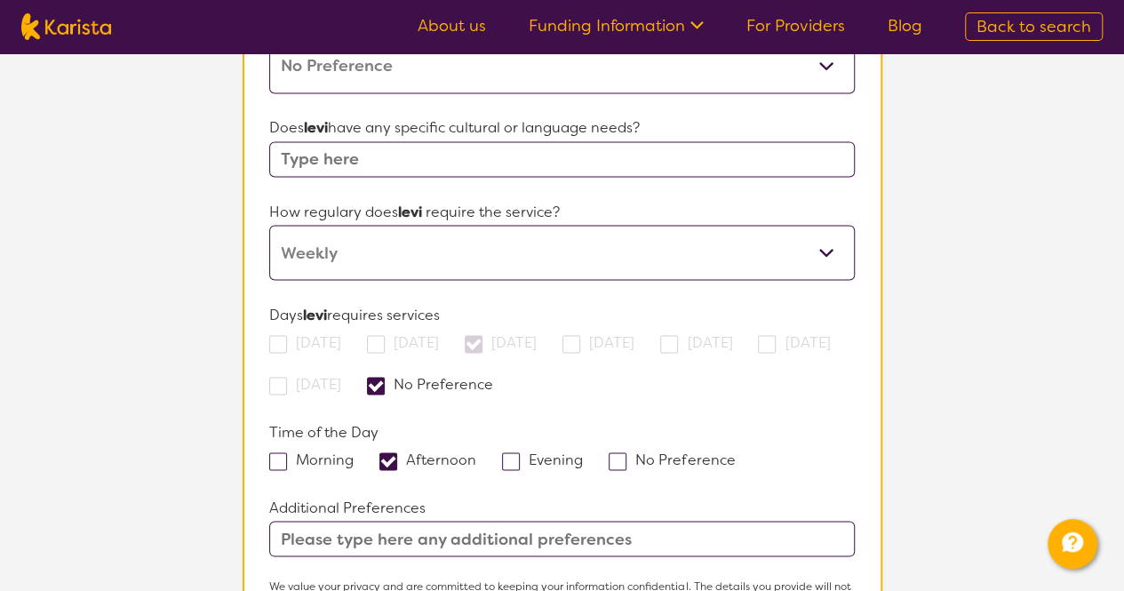
click at [385, 377] on span at bounding box center [376, 386] width 18 height 18
click at [493, 377] on input "No Preference" at bounding box center [499, 383] width 12 height 12
checkbox input "false"
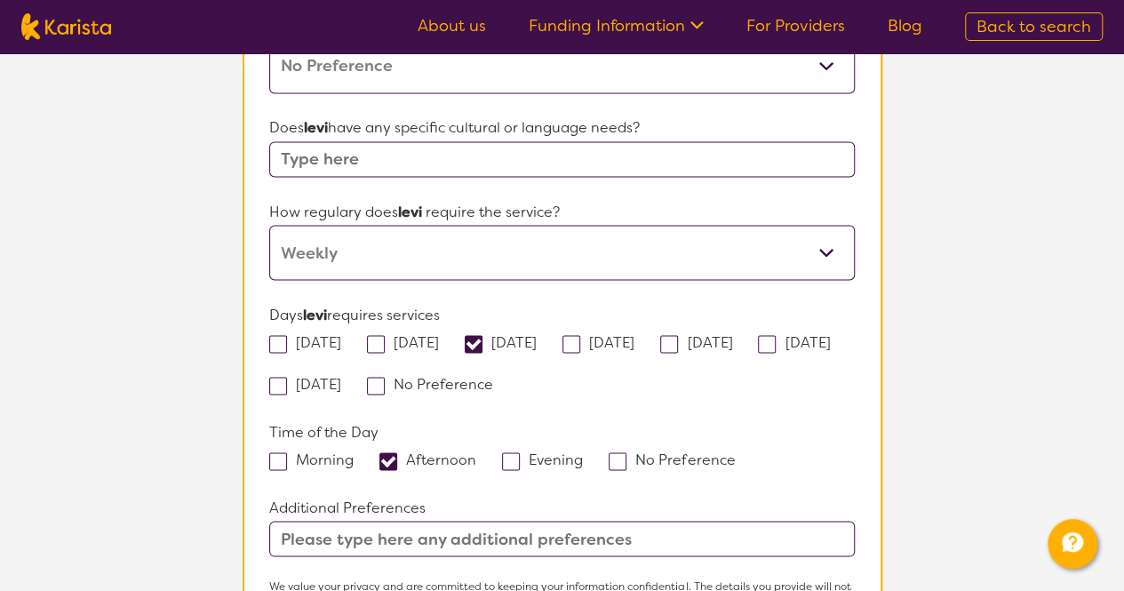
click at [678, 335] on span at bounding box center [669, 344] width 18 height 18
click at [744, 335] on input "[DATE]" at bounding box center [738, 341] width 12 height 12
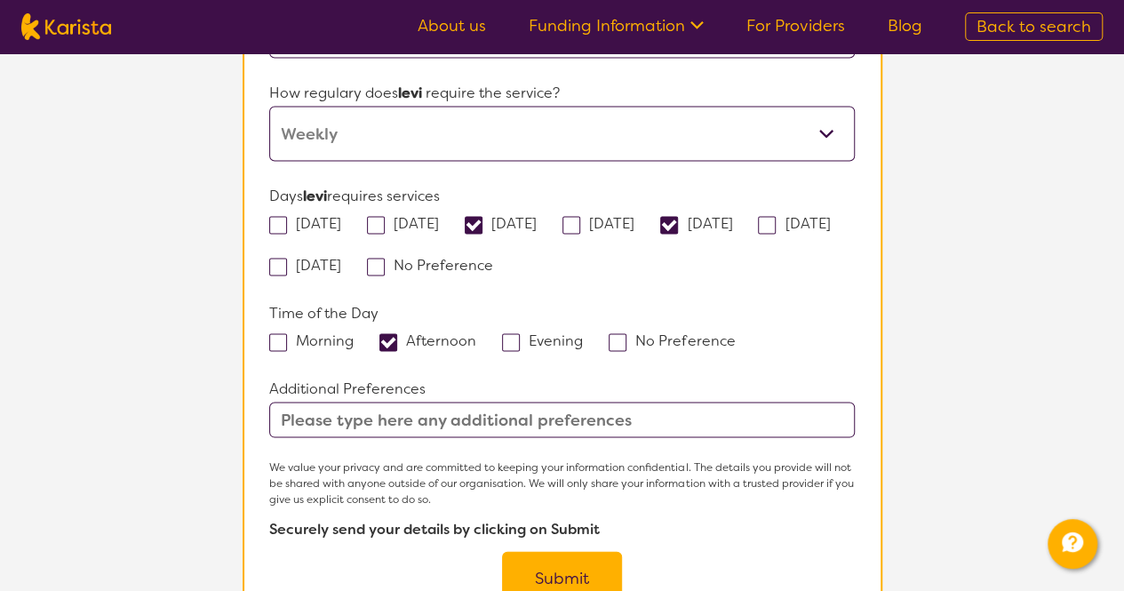
scroll to position [1584, 0]
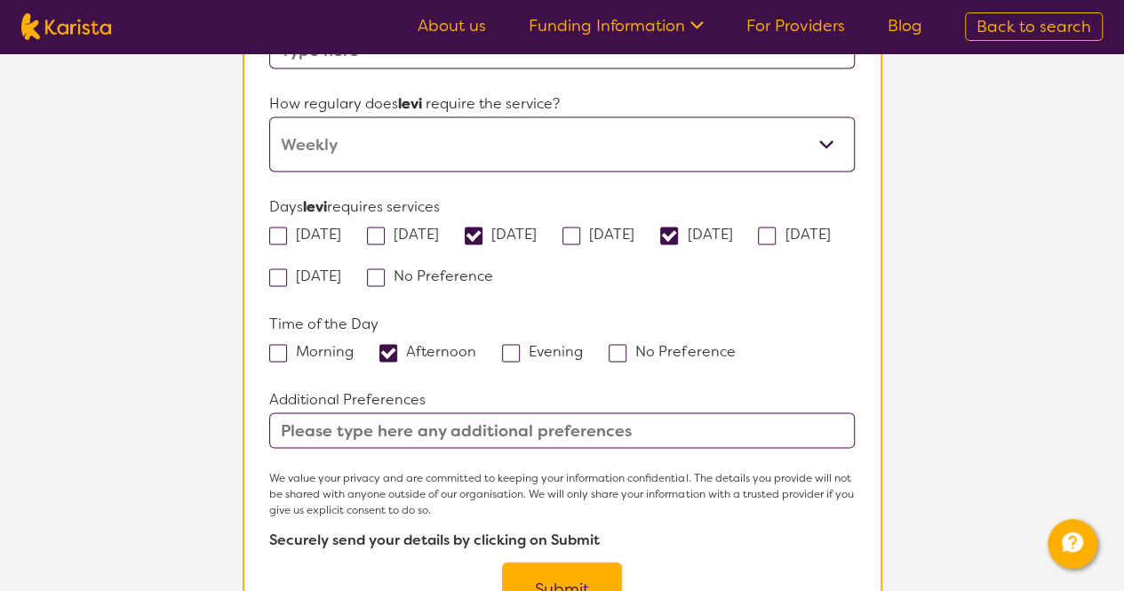
click at [678, 227] on span at bounding box center [669, 236] width 18 height 18
click at [744, 227] on input "[DATE]" at bounding box center [738, 233] width 12 height 12
checkbox input "false"
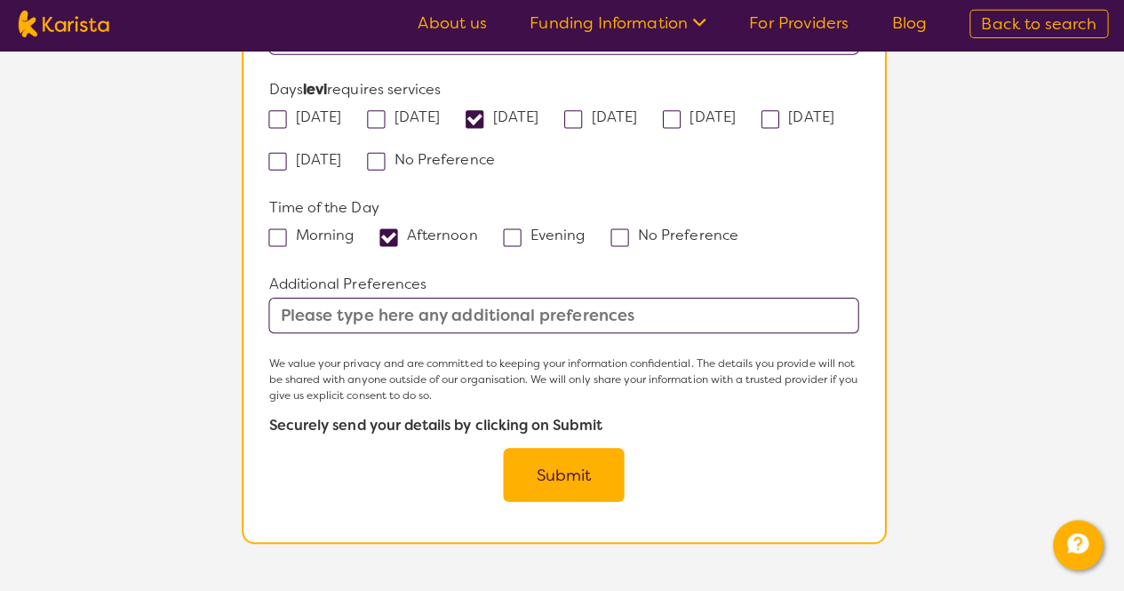
scroll to position [1697, 0]
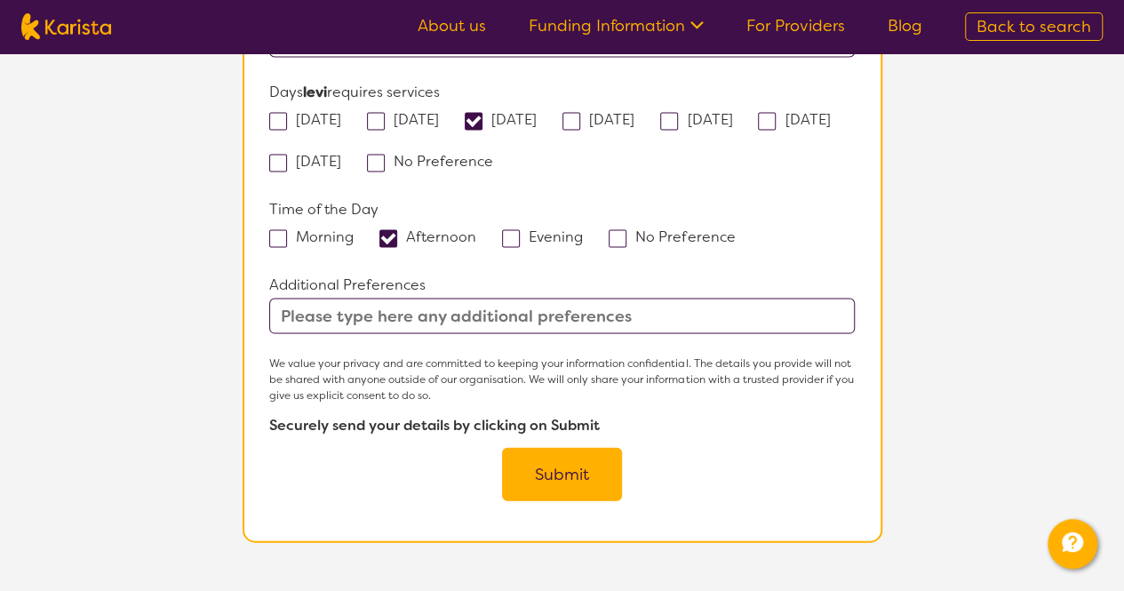
click at [561, 448] on button "Submit" at bounding box center [562, 474] width 120 height 53
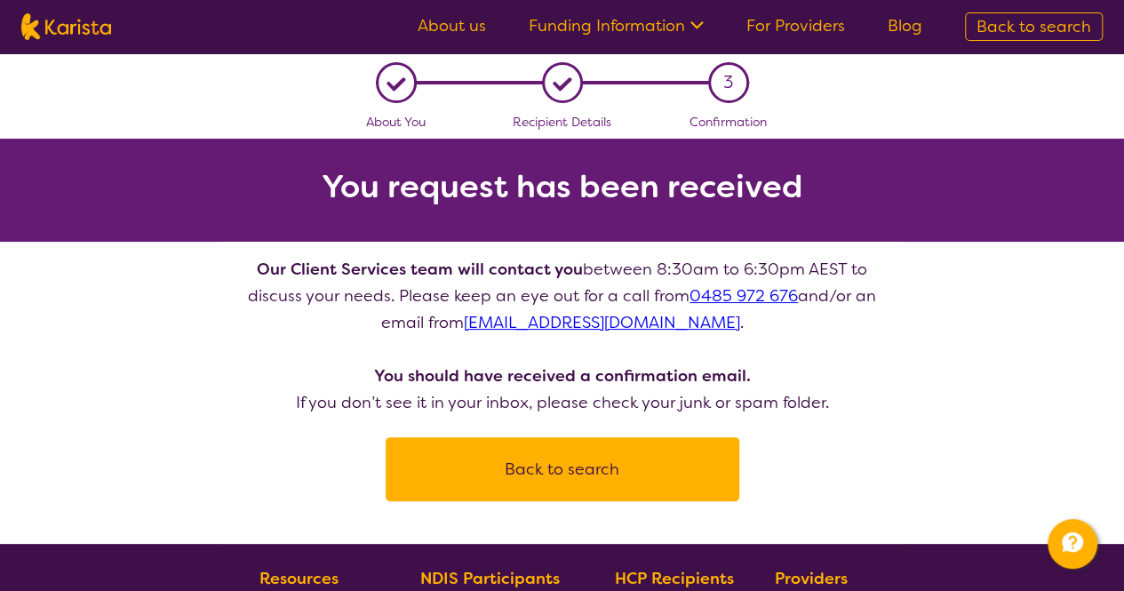
click at [561, 468] on button "Back to search" at bounding box center [562, 469] width 311 height 53
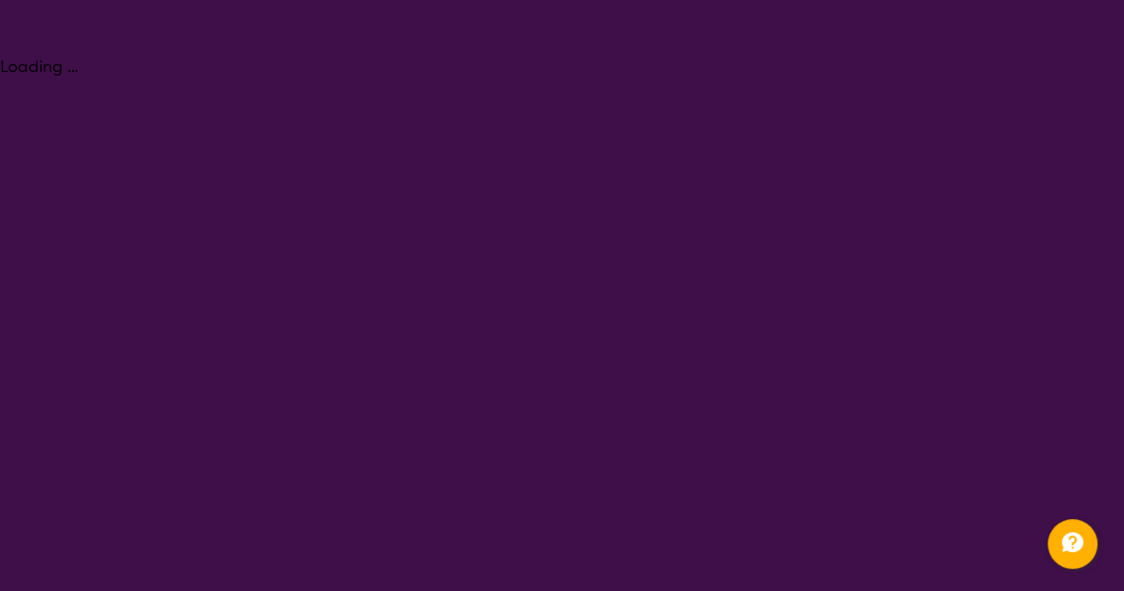
select select "[MEDICAL_DATA]"
select select "EC"
select select "NDIS"
select select "[MEDICAL_DATA]"
select select "EC"
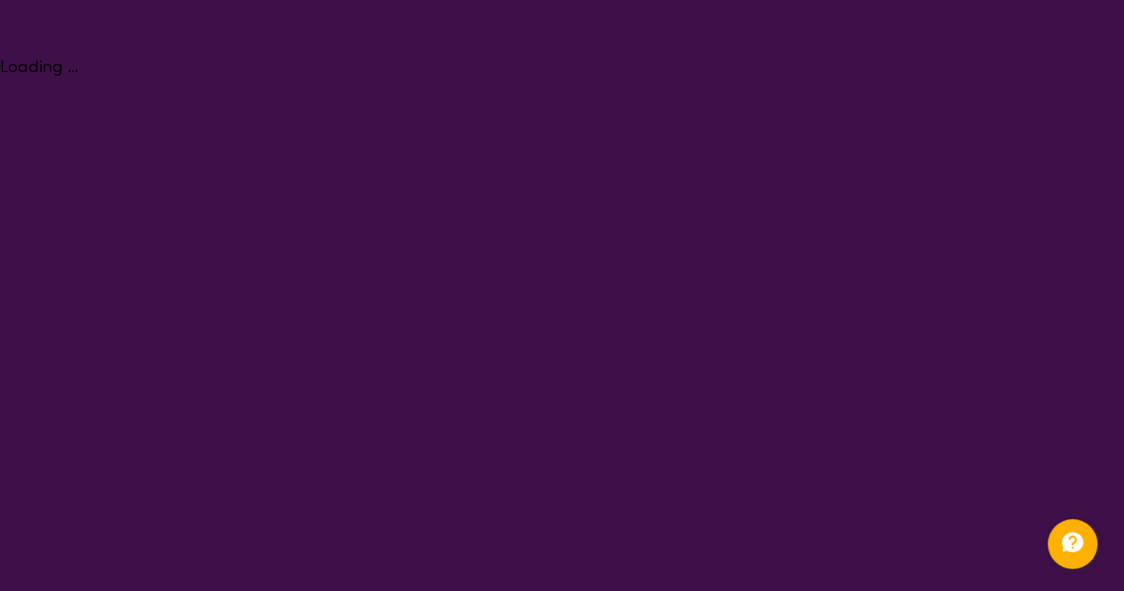
select select "NDIS"
